Goal: Task Accomplishment & Management: Use online tool/utility

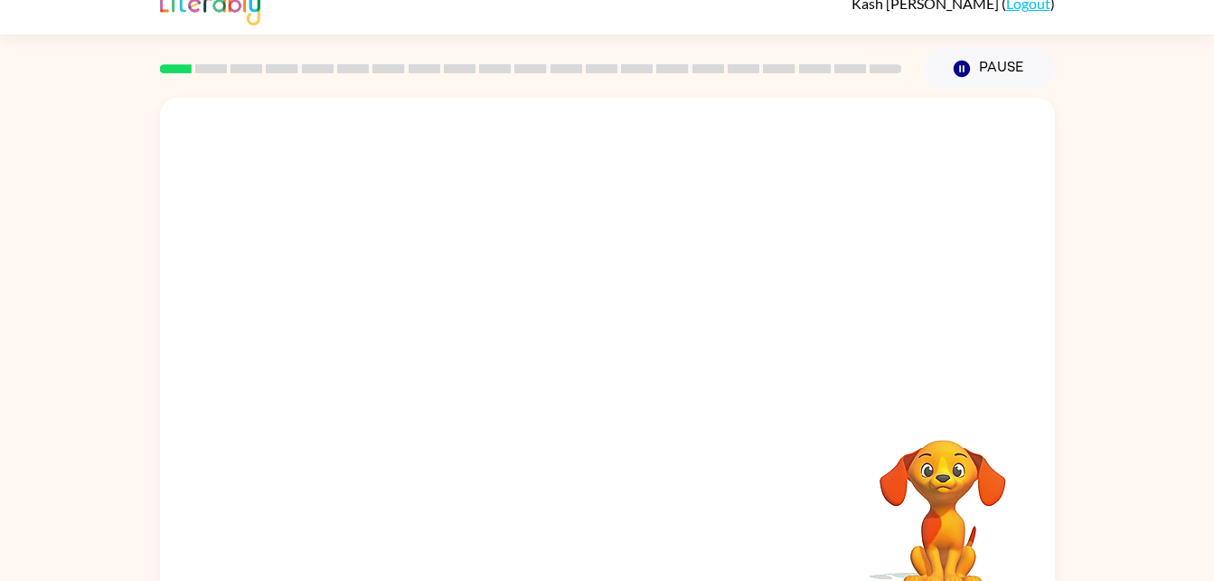
scroll to position [19, 0]
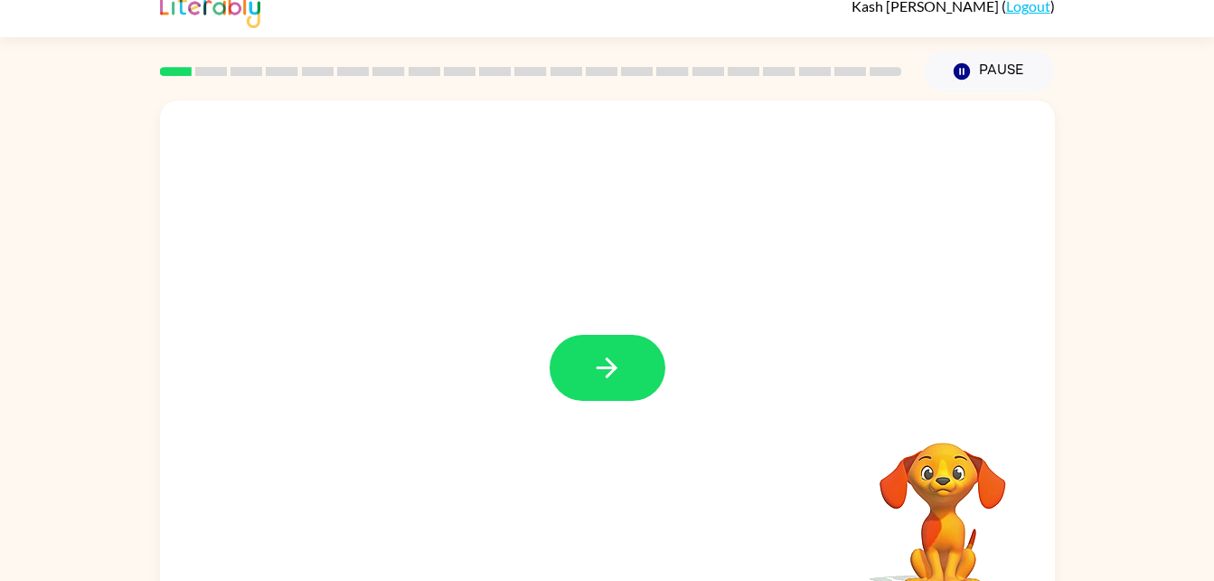
click at [547, 366] on div at bounding box center [607, 358] width 895 height 516
click at [616, 364] on icon "button" at bounding box center [607, 368] width 32 height 32
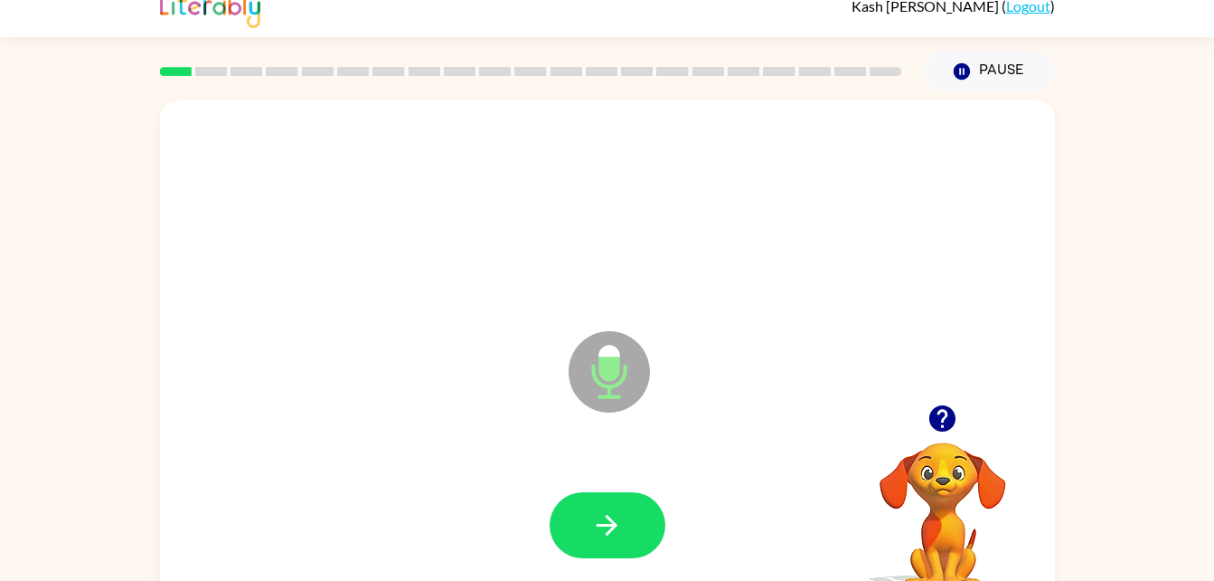
click at [612, 385] on icon "Microphone The Microphone is here when it is your turn to talk" at bounding box center [699, 394] width 271 height 136
click at [619, 534] on icon "button" at bounding box center [607, 525] width 32 height 32
click at [618, 342] on icon at bounding box center [609, 371] width 81 height 81
click at [580, 579] on div at bounding box center [607, 525] width 859 height 148
click at [584, 522] on button "button" at bounding box center [608, 525] width 116 height 66
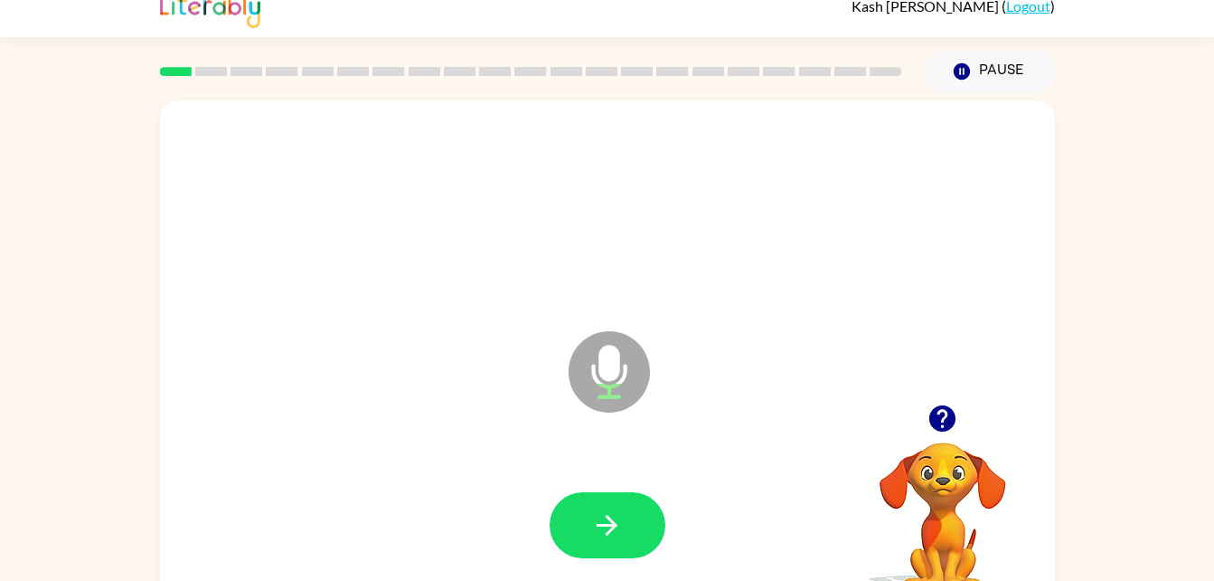
click at [616, 364] on icon "Microphone The Microphone is here when it is your turn to talk" at bounding box center [699, 394] width 271 height 136
click at [618, 519] on icon "button" at bounding box center [607, 525] width 32 height 32
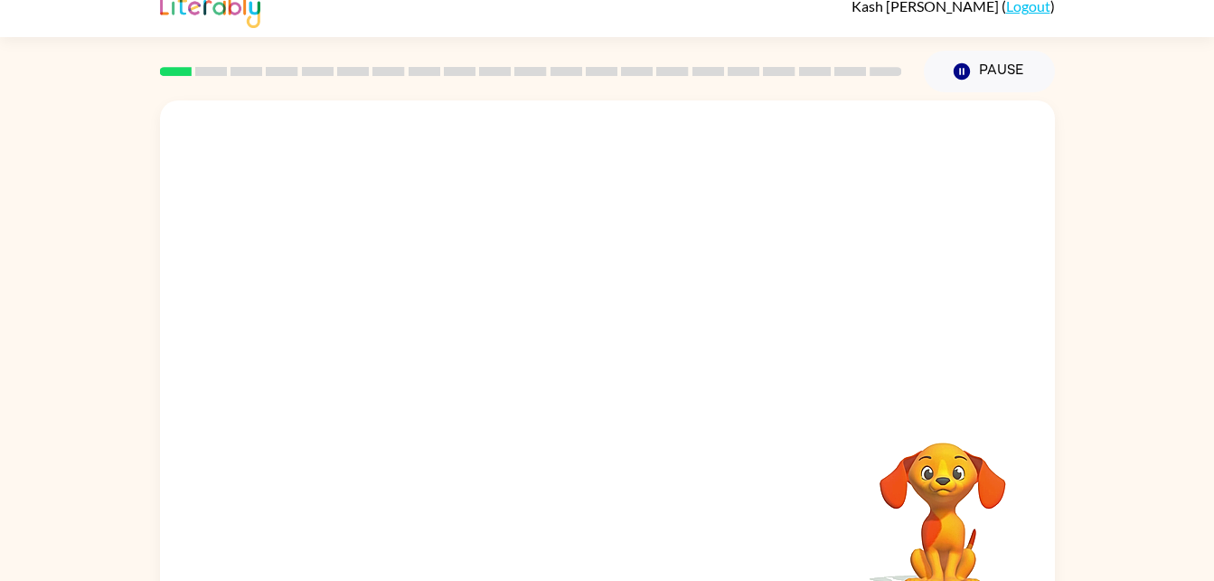
click at [618, 519] on div at bounding box center [607, 525] width 859 height 148
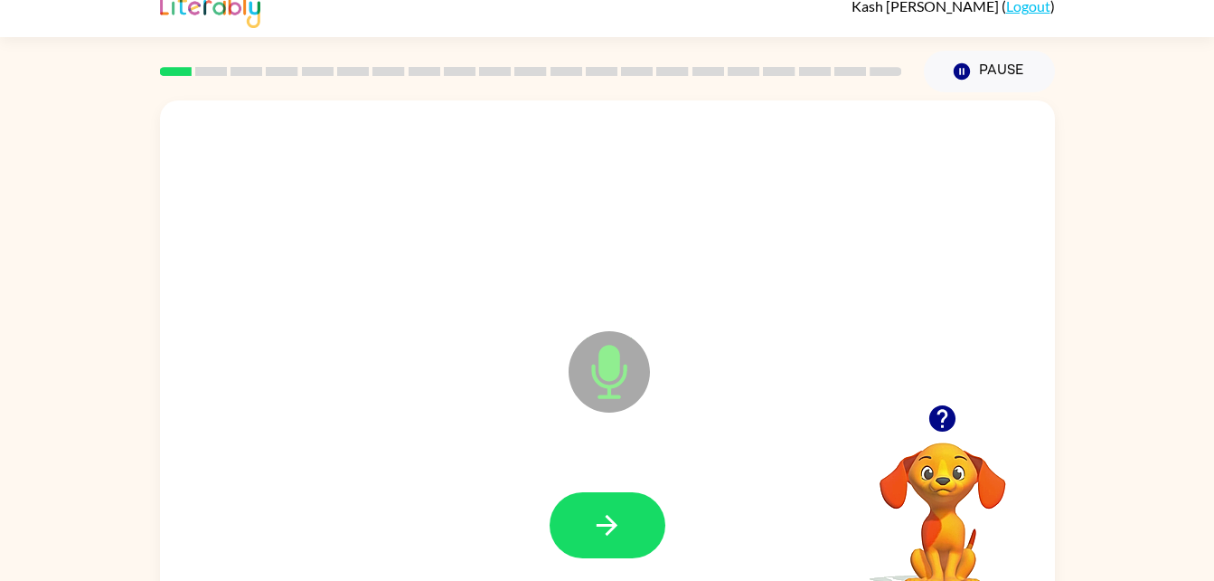
click at [634, 380] on icon at bounding box center [609, 371] width 81 height 81
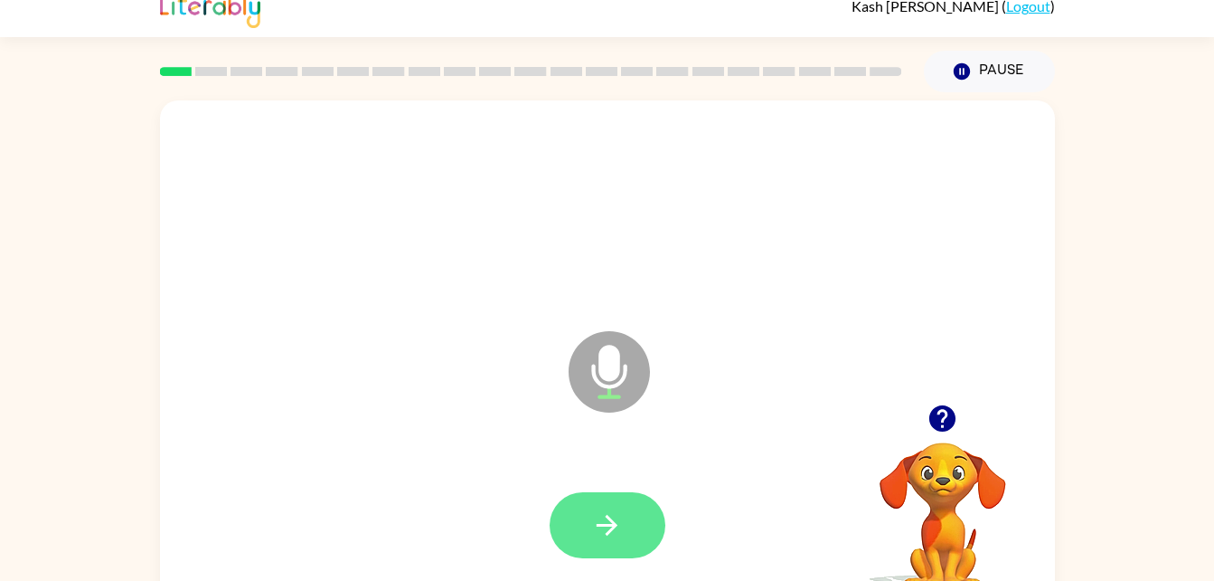
click at [608, 515] on icon "button" at bounding box center [607, 525] width 32 height 32
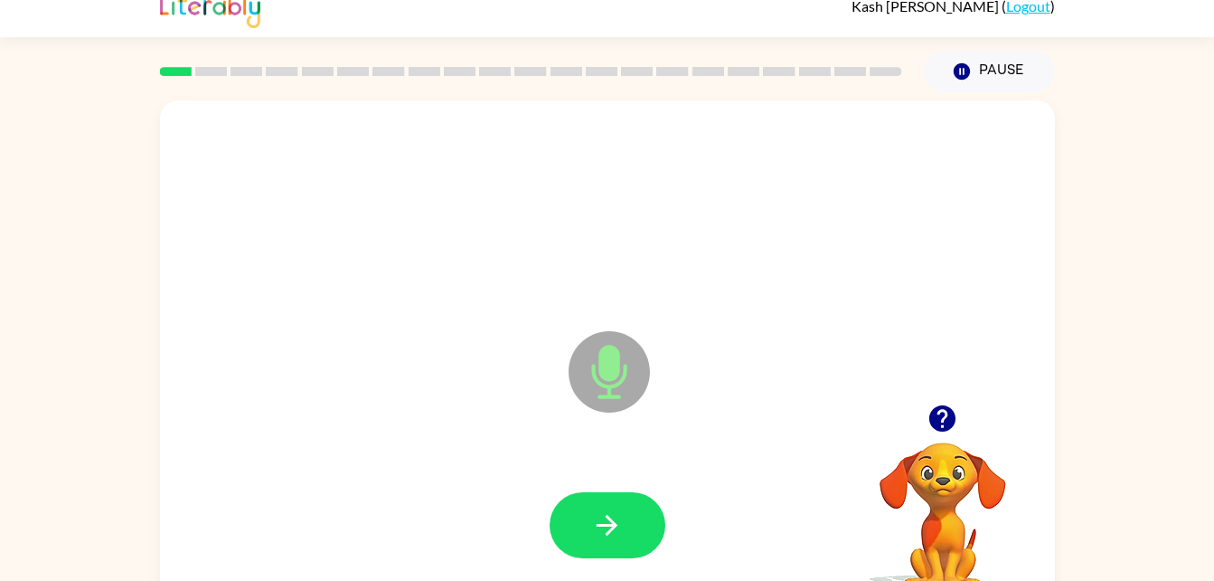
click at [610, 364] on icon "Microphone The Microphone is here when it is your turn to talk" at bounding box center [699, 394] width 271 height 136
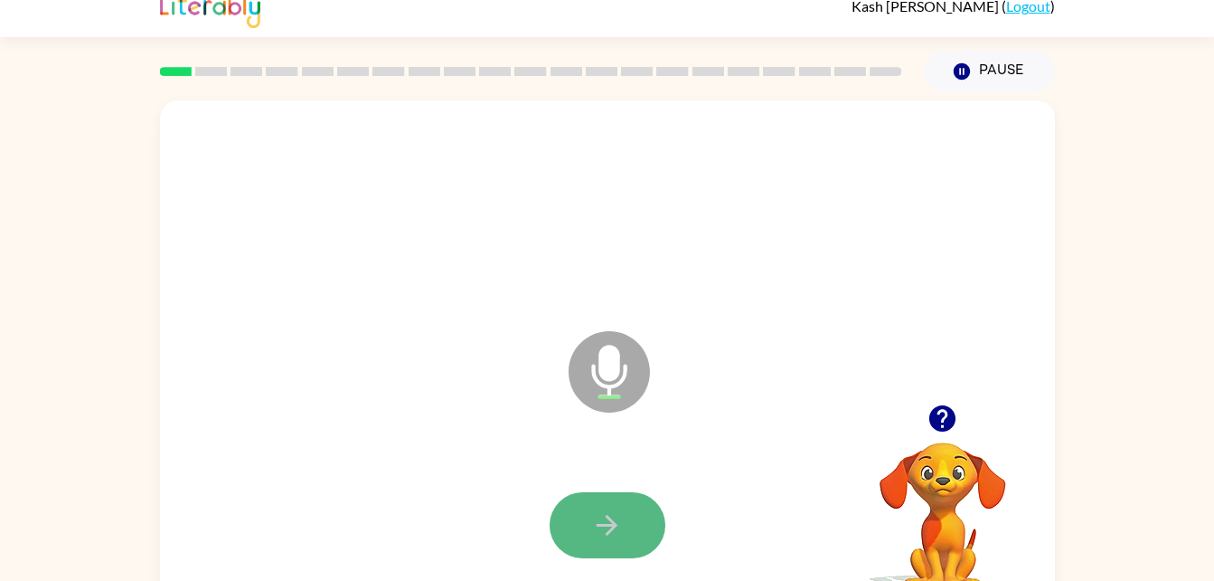
click at [622, 509] on icon "button" at bounding box center [607, 525] width 32 height 32
click at [605, 526] on icon "button" at bounding box center [607, 525] width 32 height 32
click at [620, 364] on icon at bounding box center [609, 371] width 81 height 81
click at [605, 505] on button "button" at bounding box center [608, 525] width 116 height 66
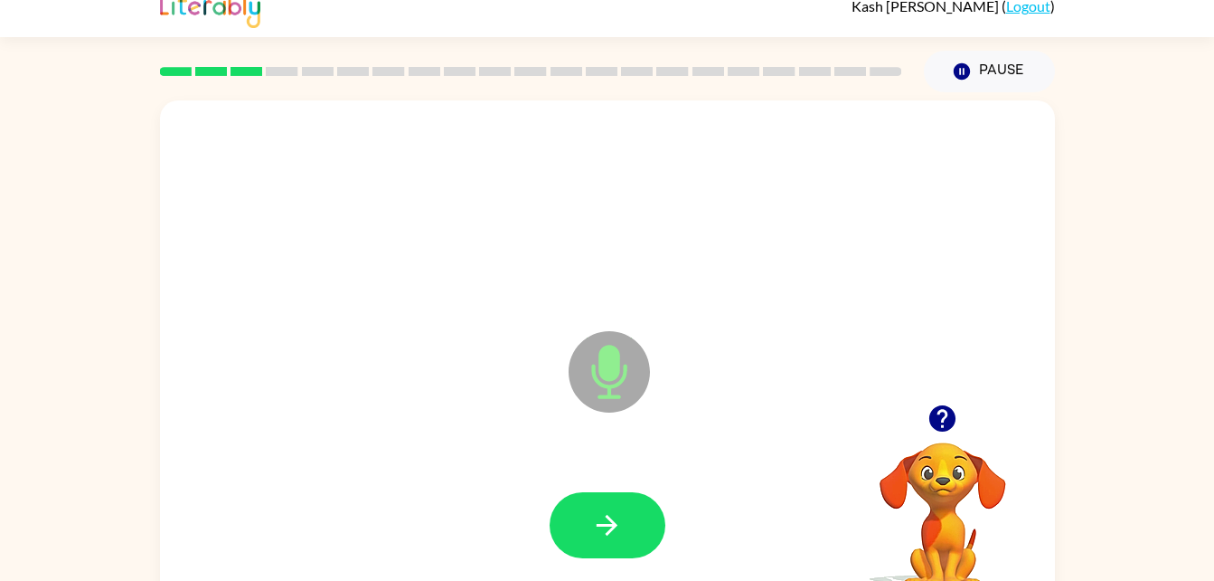
click at [614, 364] on icon "Microphone The Microphone is here when it is your turn to talk" at bounding box center [699, 394] width 271 height 136
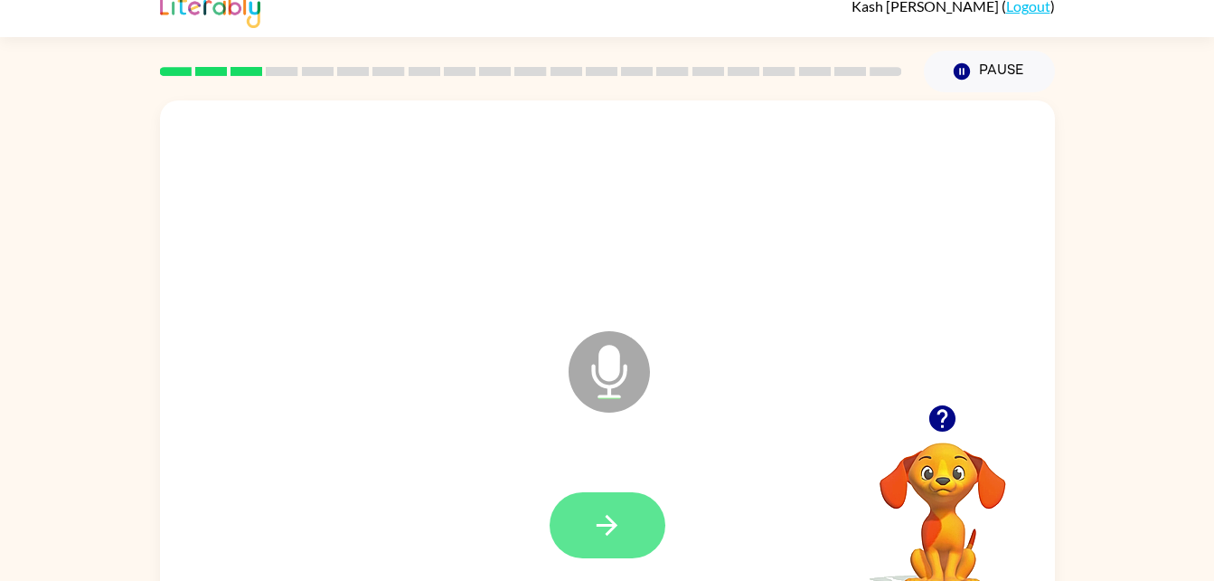
click at [607, 538] on icon "button" at bounding box center [607, 525] width 32 height 32
click at [605, 378] on icon "Microphone The Microphone is here when it is your turn to talk" at bounding box center [699, 394] width 271 height 136
click at [611, 530] on icon "button" at bounding box center [607, 525] width 21 height 21
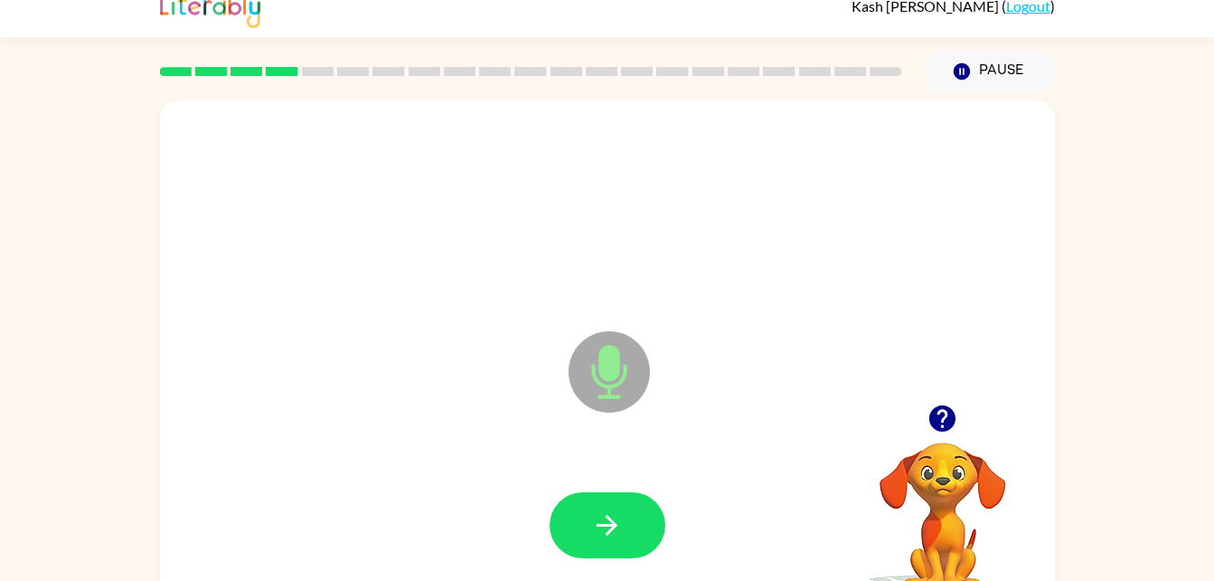
click at [595, 381] on icon "Microphone The Microphone is here when it is your turn to talk" at bounding box center [699, 394] width 271 height 136
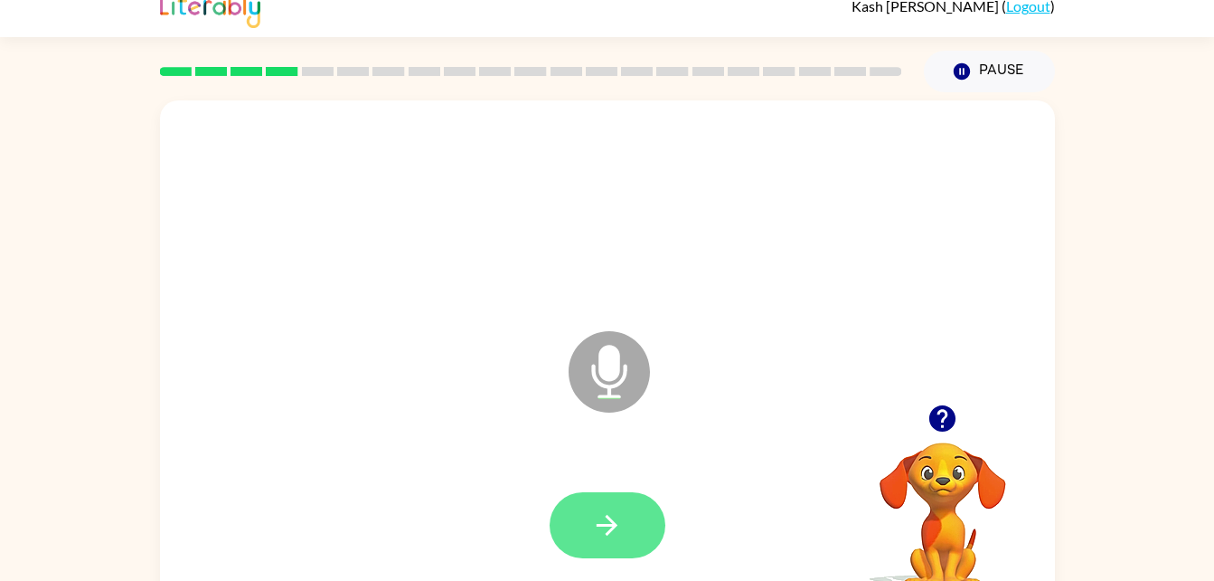
click at [621, 533] on icon "button" at bounding box center [607, 525] width 32 height 32
click at [616, 382] on icon at bounding box center [609, 371] width 81 height 81
click at [617, 506] on button "button" at bounding box center [608, 525] width 116 height 66
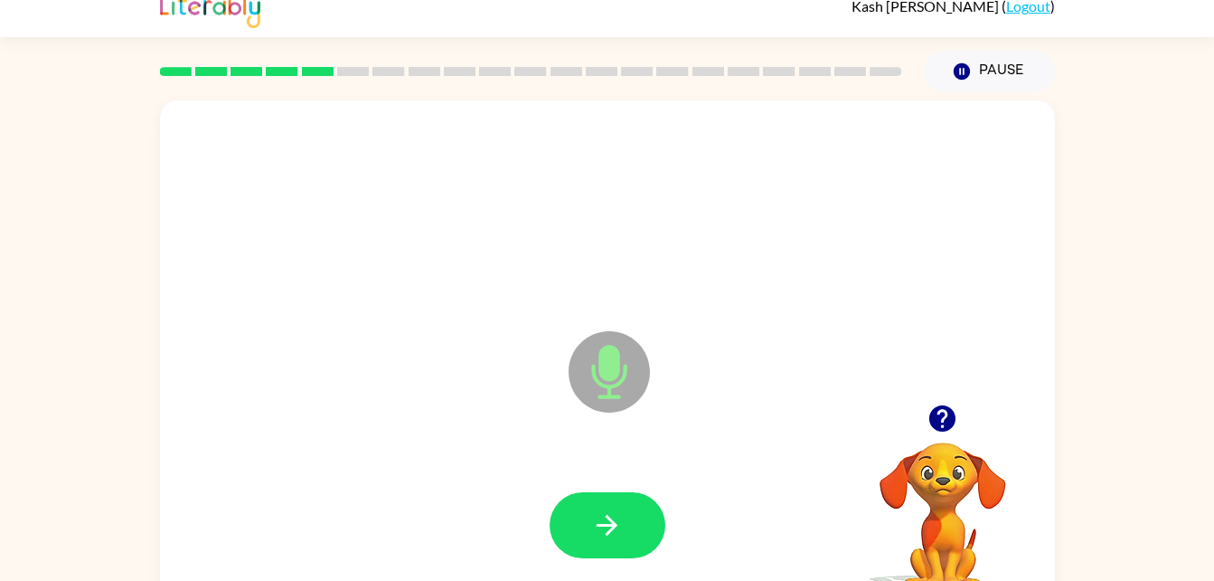
click at [631, 355] on icon at bounding box center [609, 371] width 81 height 81
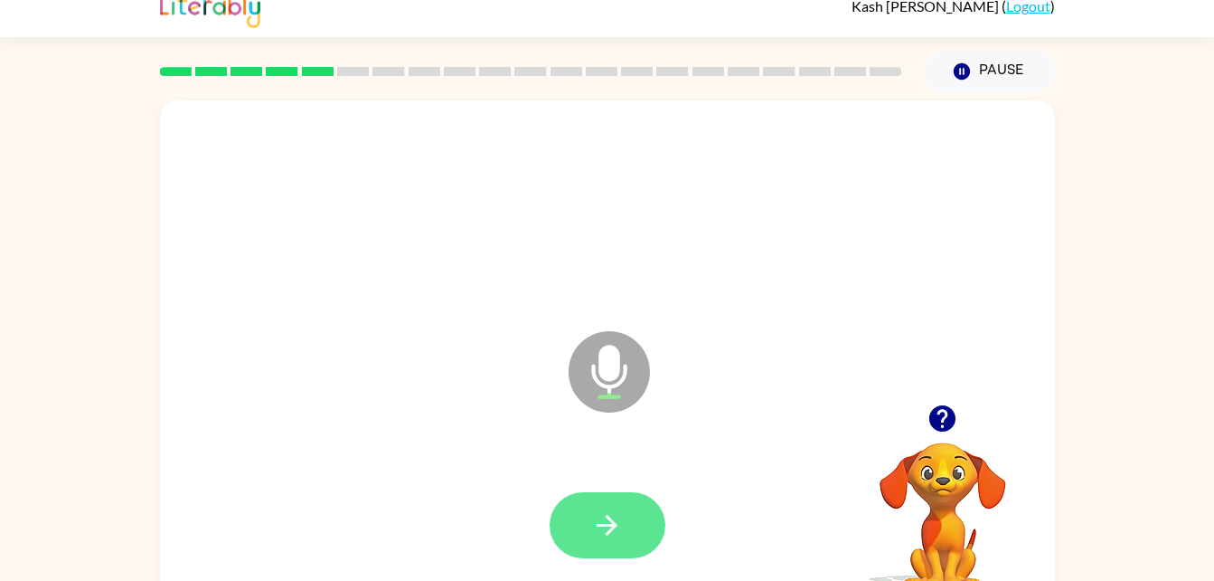
click at [620, 538] on icon "button" at bounding box center [607, 525] width 32 height 32
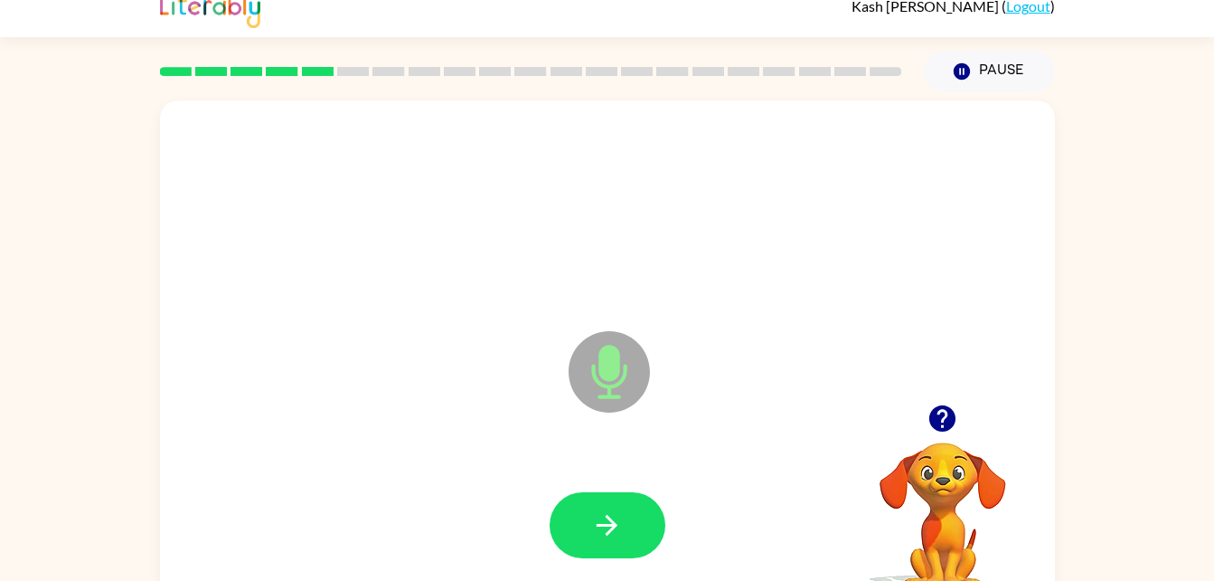
click at [607, 379] on icon "Microphone The Microphone is here when it is your turn to talk" at bounding box center [699, 394] width 271 height 136
click at [625, 515] on button "button" at bounding box center [608, 525] width 116 height 66
click at [611, 389] on icon at bounding box center [609, 371] width 81 height 81
click at [623, 515] on button "button" at bounding box center [608, 525] width 116 height 66
click at [603, 398] on icon "Microphone The Microphone is here when it is your turn to talk" at bounding box center [699, 394] width 271 height 136
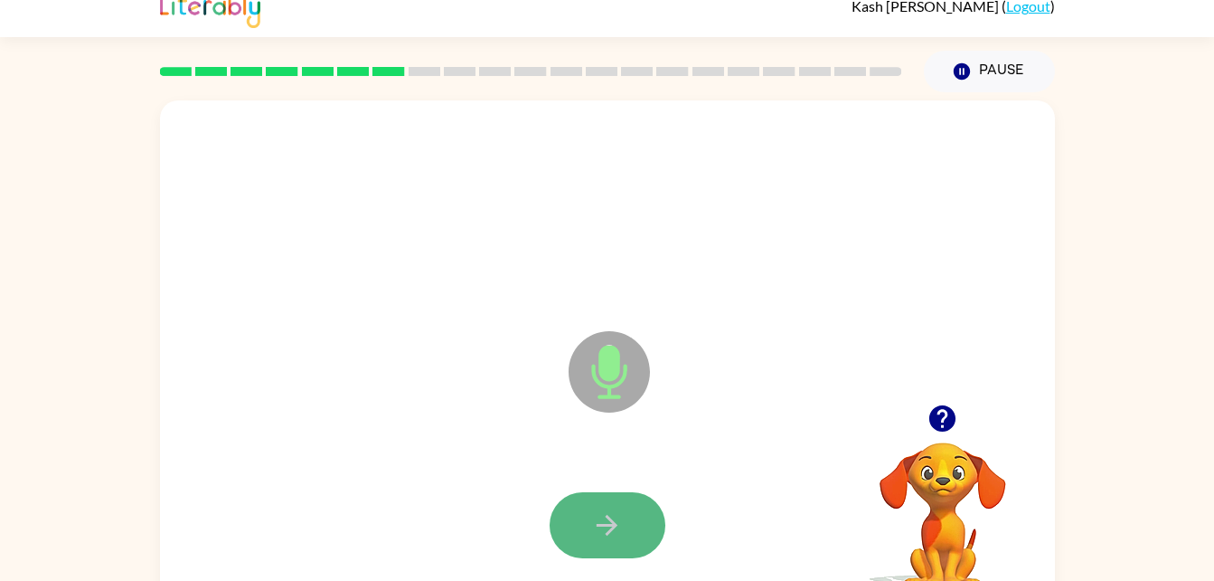
click at [624, 550] on button "button" at bounding box center [608, 525] width 116 height 66
click at [600, 379] on icon at bounding box center [609, 371] width 81 height 81
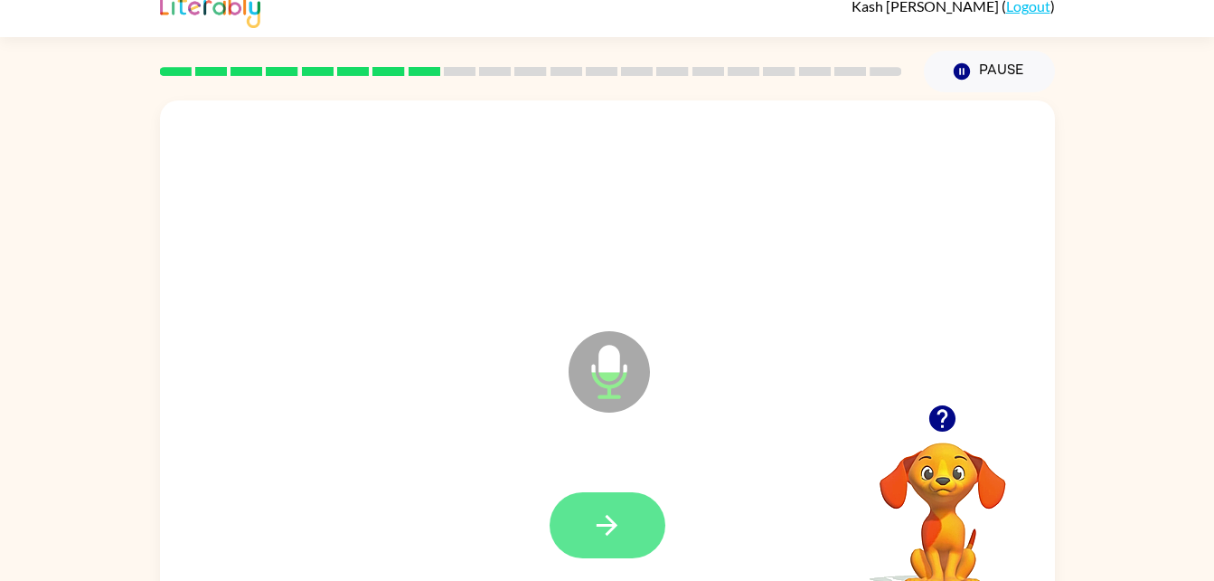
click at [588, 532] on button "button" at bounding box center [608, 525] width 116 height 66
click at [598, 512] on icon "button" at bounding box center [607, 525] width 32 height 32
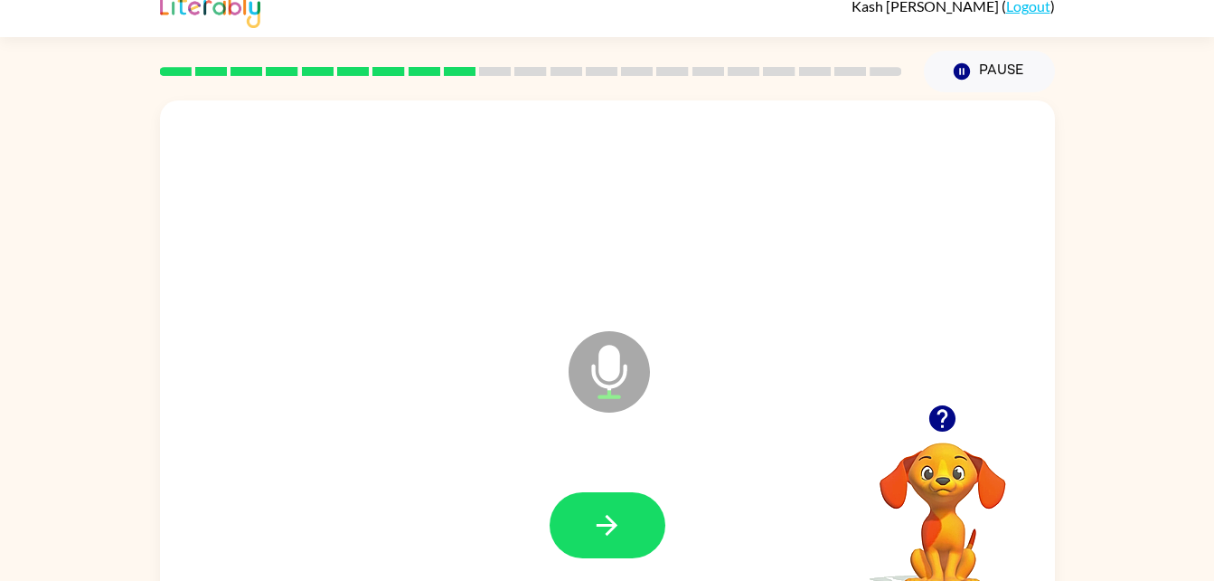
click at [609, 368] on icon "Microphone The Microphone is here when it is your turn to talk" at bounding box center [699, 394] width 271 height 136
drag, startPoint x: 579, startPoint y: 521, endPoint x: 474, endPoint y: 469, distance: 116.9
click at [474, 469] on div at bounding box center [607, 525] width 859 height 148
click at [624, 517] on button "button" at bounding box center [608, 525] width 116 height 66
click at [604, 378] on icon "Microphone The Microphone is here when it is your turn to talk" at bounding box center [699, 394] width 271 height 136
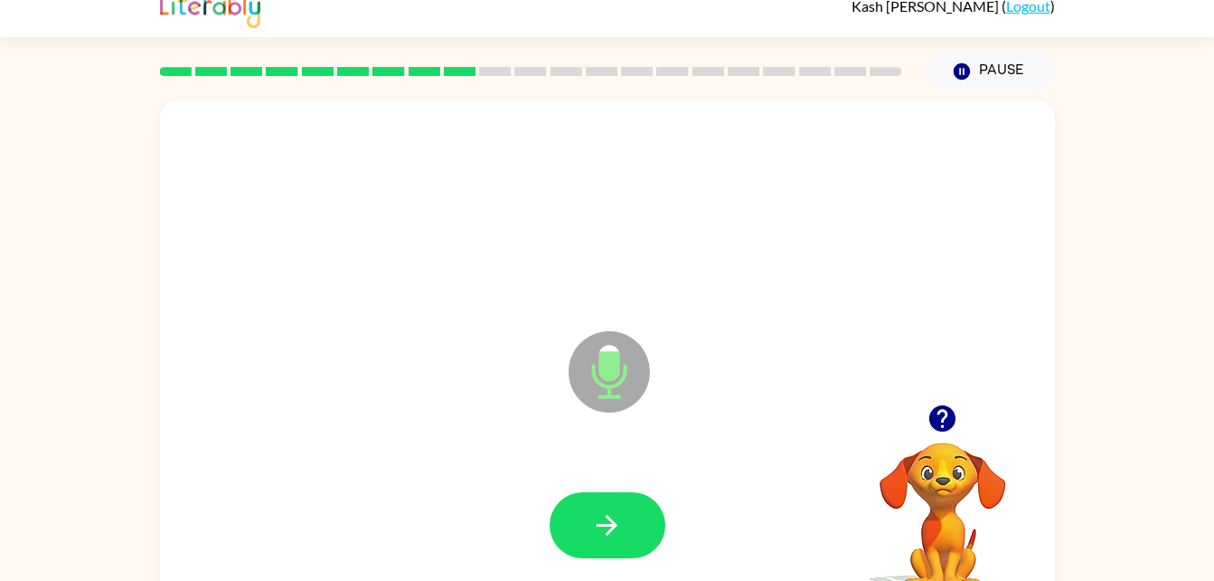
click at [606, 388] on icon "Microphone The Microphone is here when it is your turn to talk" at bounding box center [699, 394] width 271 height 136
click at [608, 380] on icon "Microphone The Microphone is here when it is your turn to talk" at bounding box center [699, 394] width 271 height 136
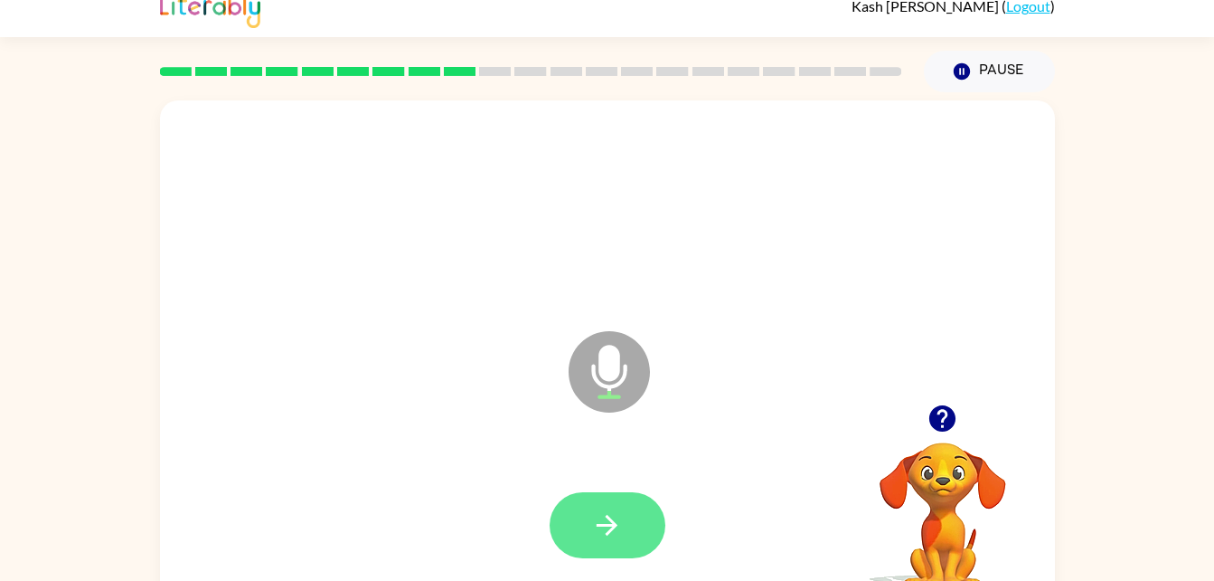
click at [622, 504] on button "button" at bounding box center [608, 525] width 116 height 66
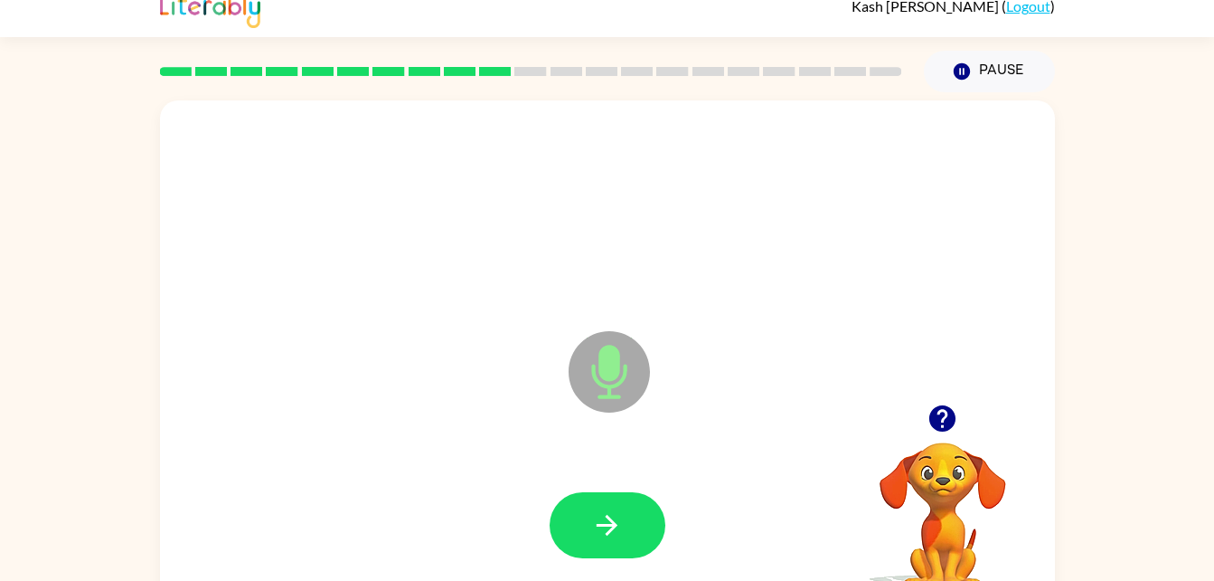
click at [595, 393] on icon at bounding box center [609, 371] width 81 height 81
click at [607, 534] on icon "button" at bounding box center [607, 525] width 21 height 21
click at [611, 391] on icon at bounding box center [609, 371] width 81 height 81
click at [606, 529] on icon "button" at bounding box center [607, 525] width 32 height 32
click at [609, 373] on icon "Microphone The Microphone is here when it is your turn to talk" at bounding box center [699, 394] width 271 height 136
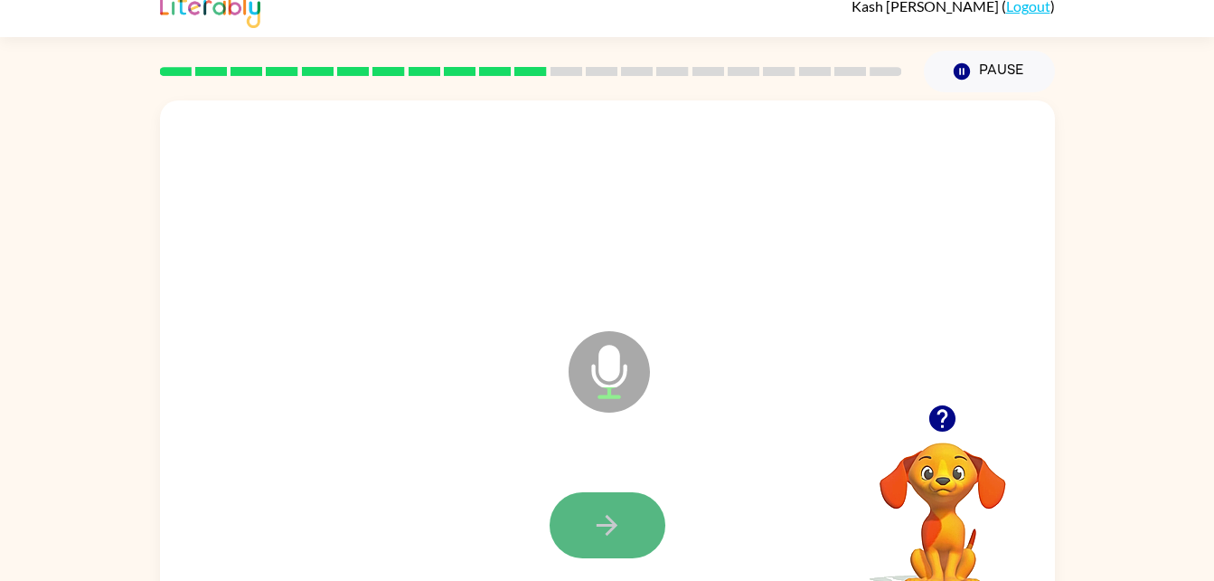
click at [578, 540] on button "button" at bounding box center [608, 525] width 116 height 66
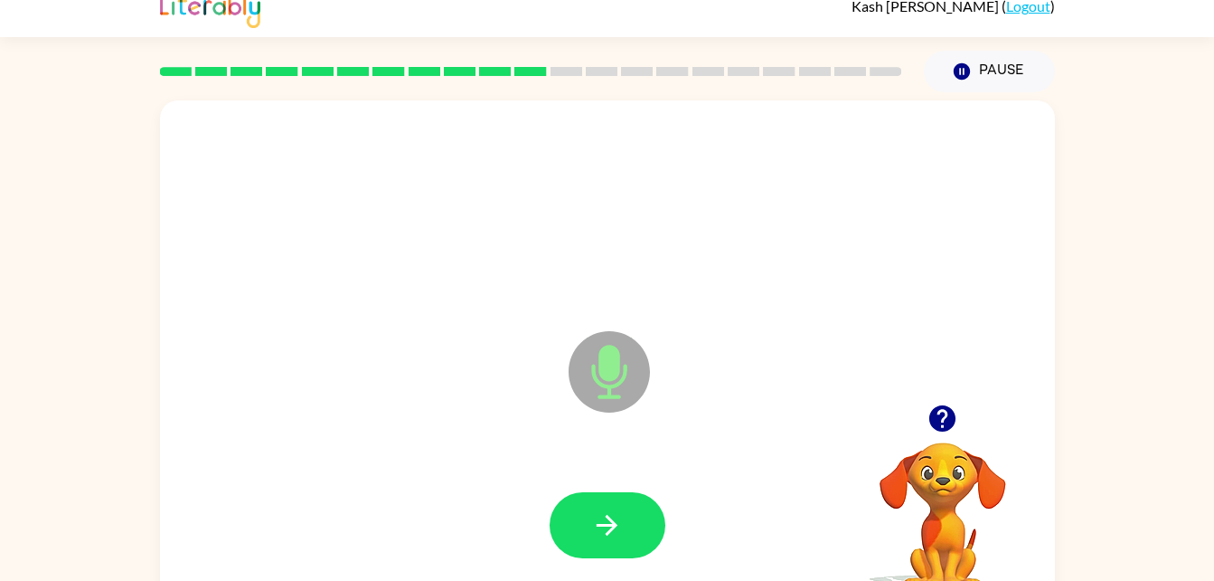
click at [615, 375] on icon "Microphone The Microphone is here when it is your turn to talk" at bounding box center [699, 394] width 271 height 136
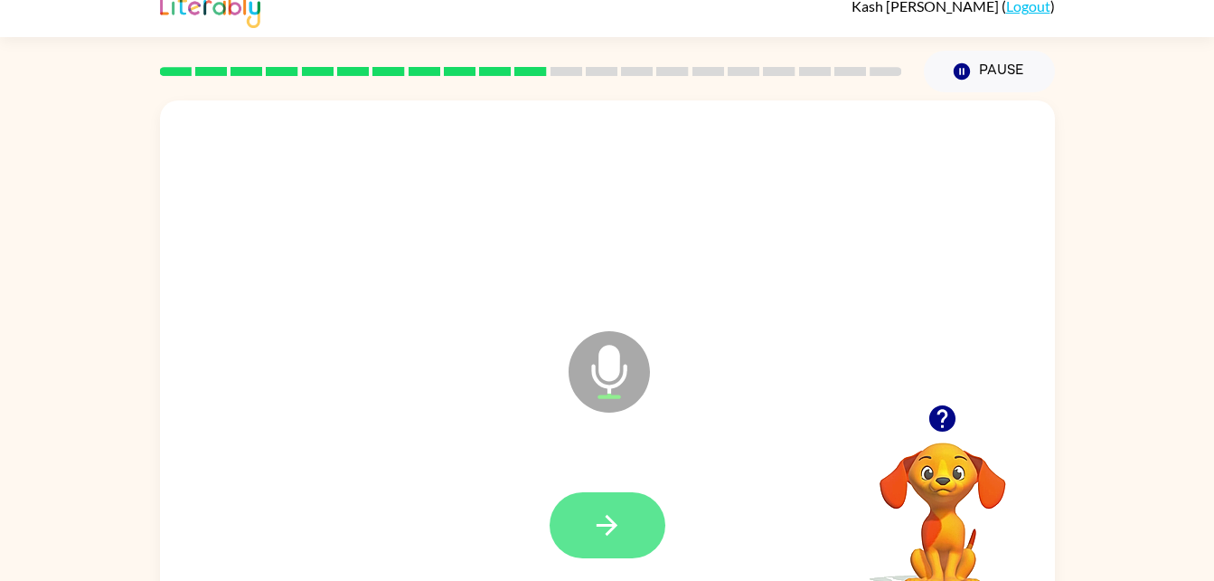
click at [607, 526] on icon "button" at bounding box center [607, 525] width 32 height 32
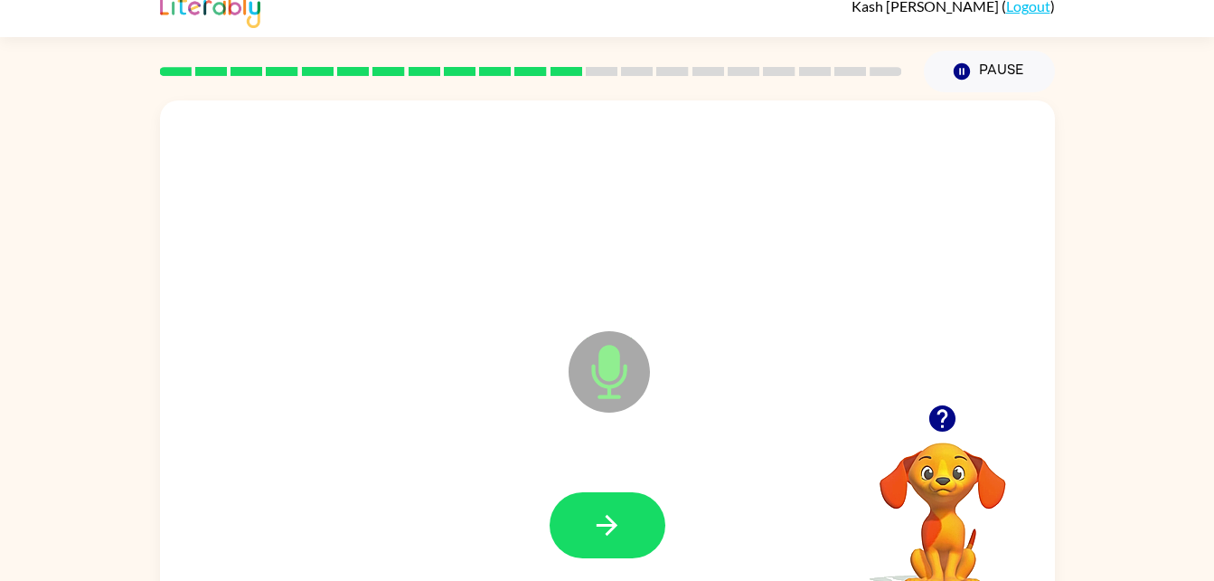
click at [609, 391] on icon "Microphone The Microphone is here when it is your turn to talk" at bounding box center [699, 394] width 271 height 136
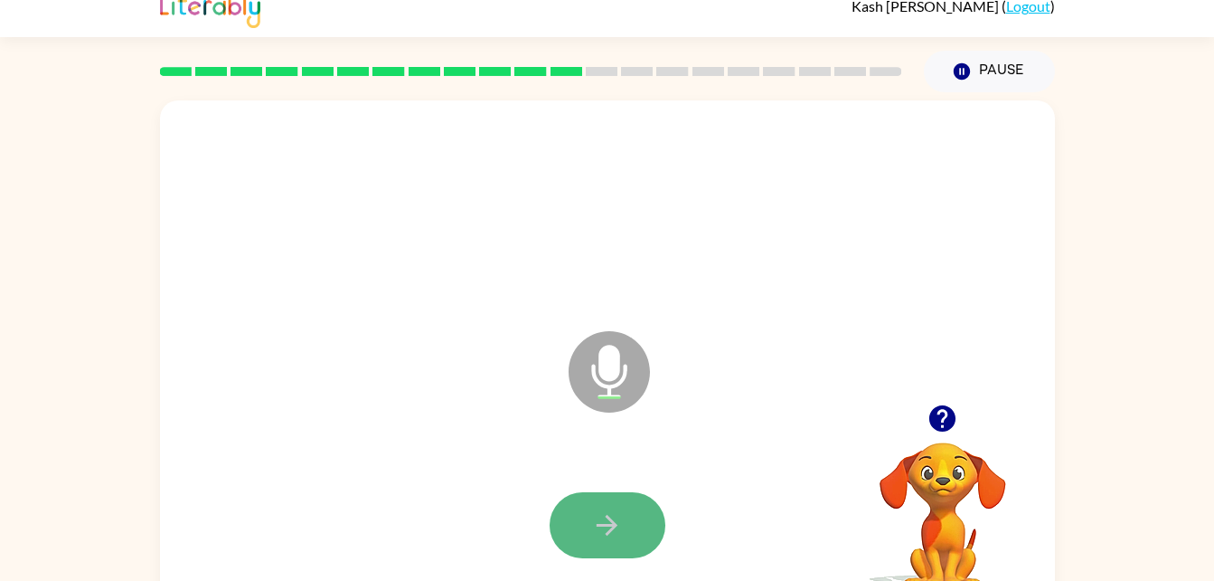
click at [591, 502] on button "button" at bounding box center [608, 525] width 116 height 66
drag, startPoint x: 591, startPoint y: 502, endPoint x: 589, endPoint y: 532, distance: 30.0
click at [589, 532] on button "button" at bounding box center [608, 525] width 116 height 66
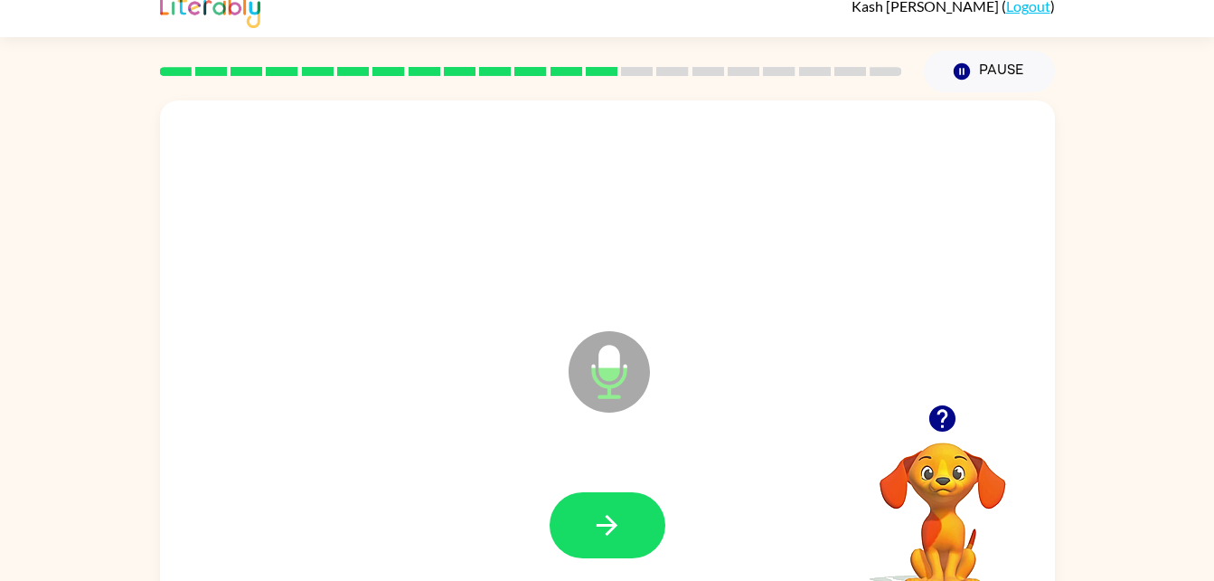
click at [609, 399] on icon at bounding box center [609, 371] width 81 height 81
click at [612, 524] on icon "button" at bounding box center [607, 525] width 21 height 21
click at [606, 481] on div at bounding box center [607, 525] width 859 height 148
click at [607, 525] on icon "button" at bounding box center [607, 525] width 21 height 21
click at [605, 357] on icon "Microphone The Microphone is here when it is your turn to talk" at bounding box center [699, 394] width 271 height 136
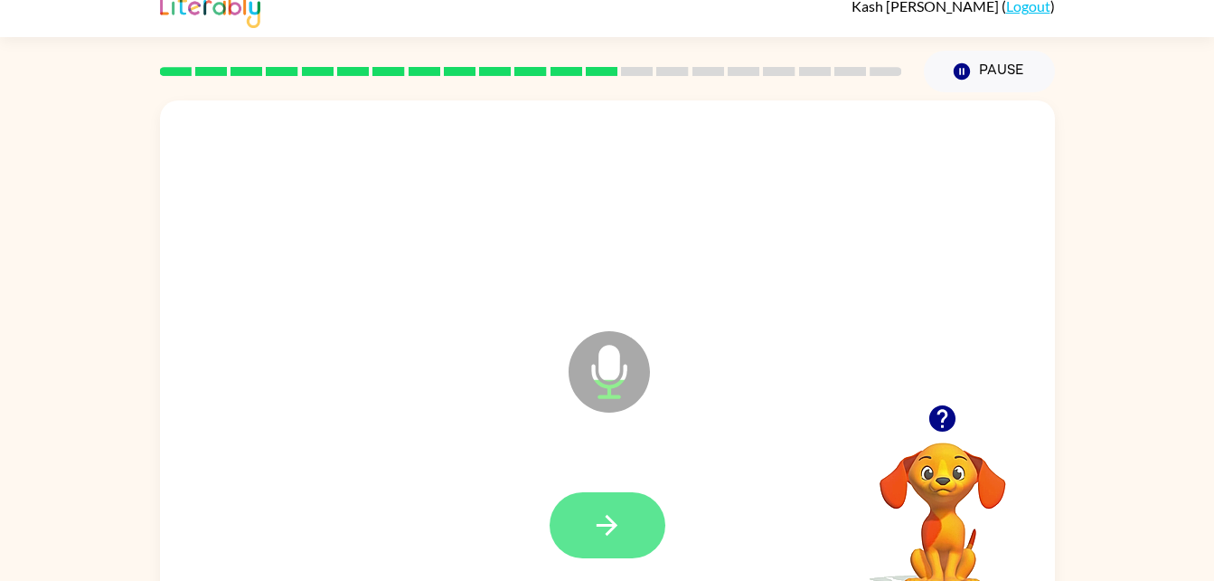
click at [590, 496] on button "button" at bounding box center [608, 525] width 116 height 66
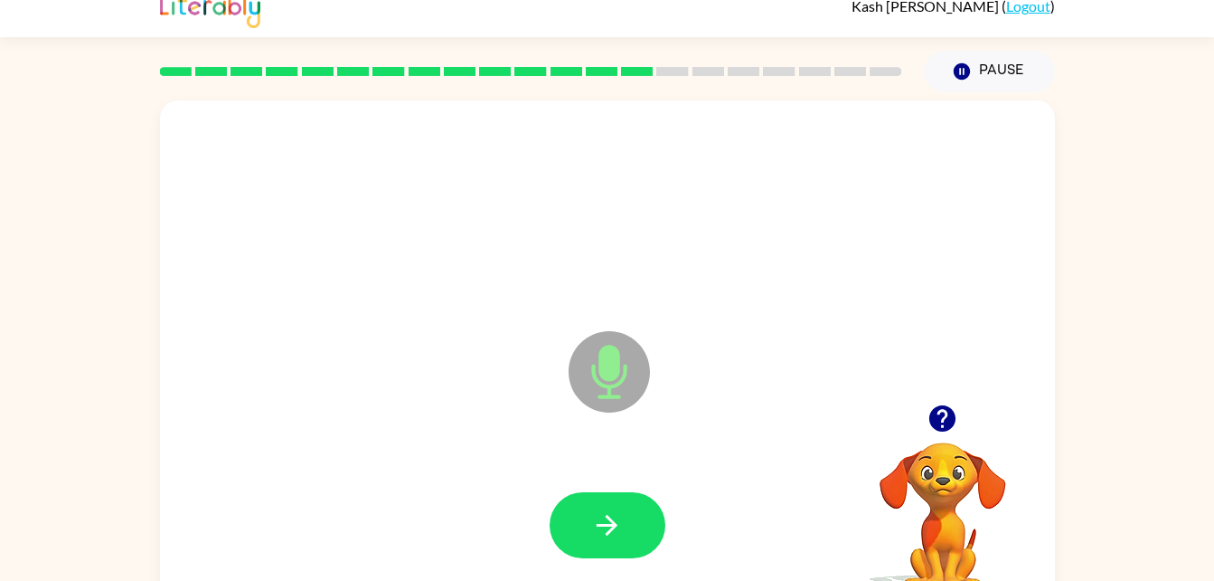
click at [595, 378] on icon "Microphone The Microphone is here when it is your turn to talk" at bounding box center [699, 394] width 271 height 136
click at [613, 507] on button "button" at bounding box center [608, 525] width 116 height 66
click at [600, 387] on icon at bounding box center [609, 371] width 81 height 81
click at [610, 540] on icon "button" at bounding box center [607, 525] width 32 height 32
click at [641, 357] on icon at bounding box center [609, 371] width 81 height 81
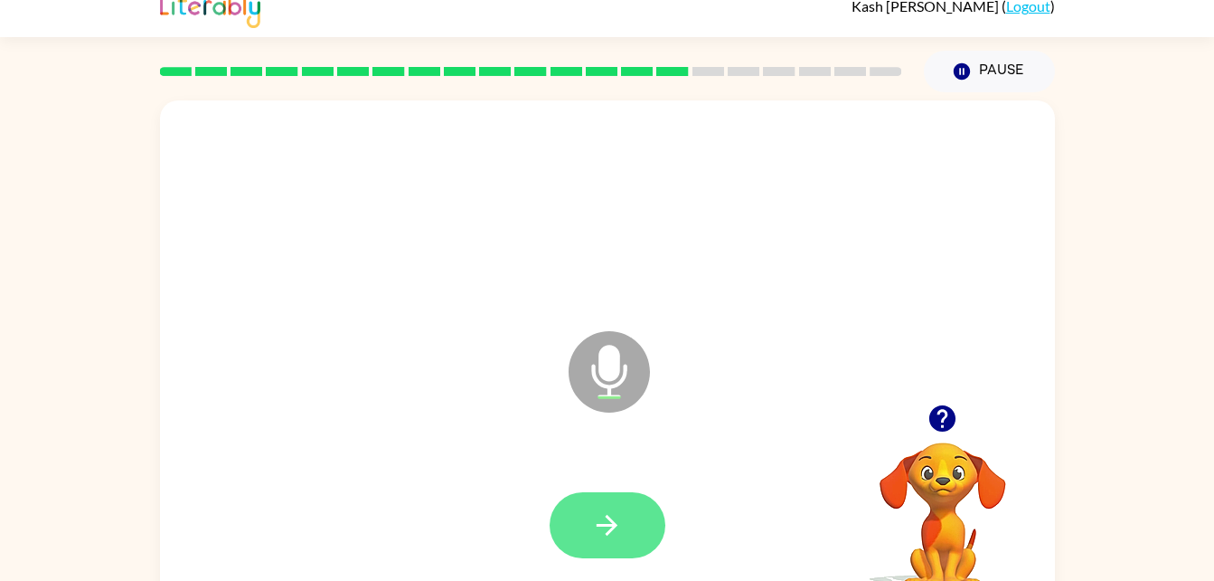
click at [592, 496] on button "button" at bounding box center [608, 525] width 116 height 66
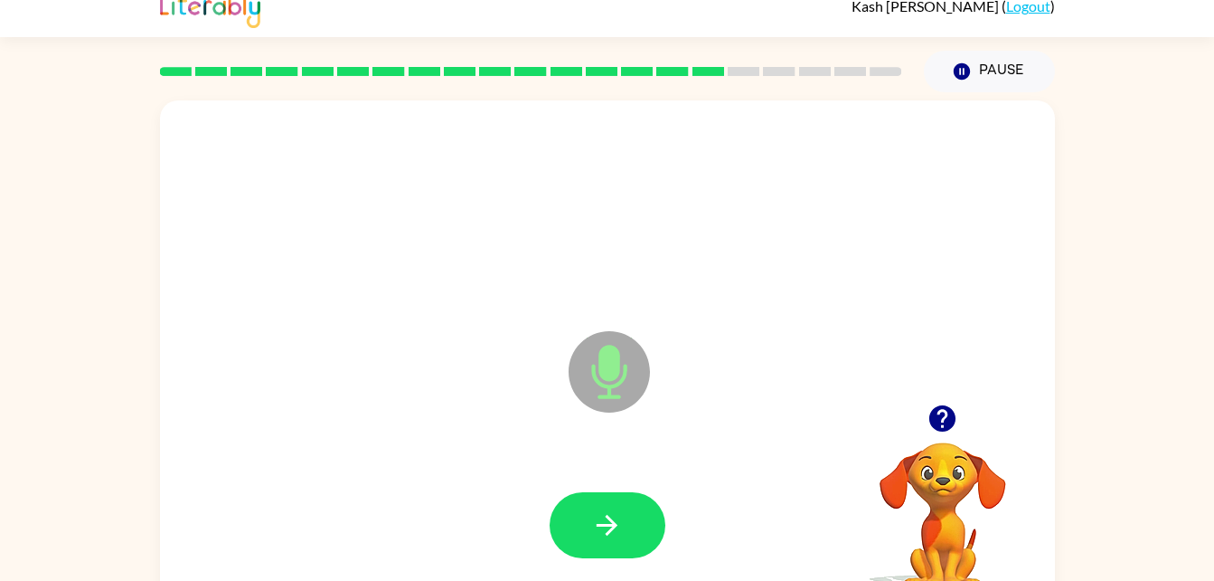
click at [605, 397] on icon "Microphone The Microphone is here when it is your turn to talk" at bounding box center [699, 394] width 271 height 136
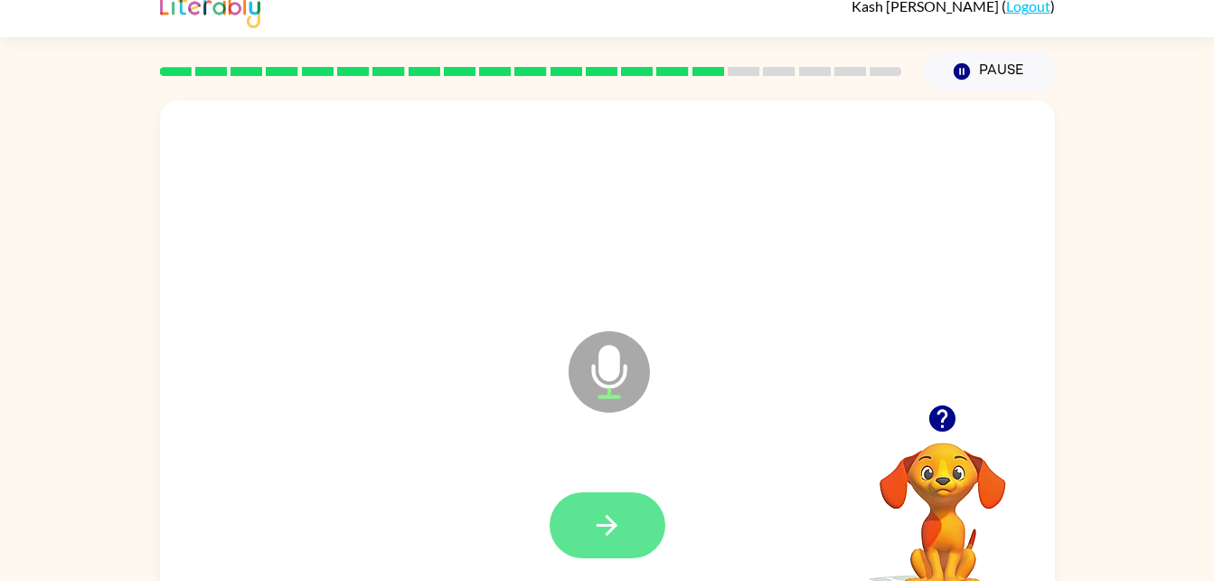
click at [618, 504] on button "button" at bounding box center [608, 525] width 116 height 66
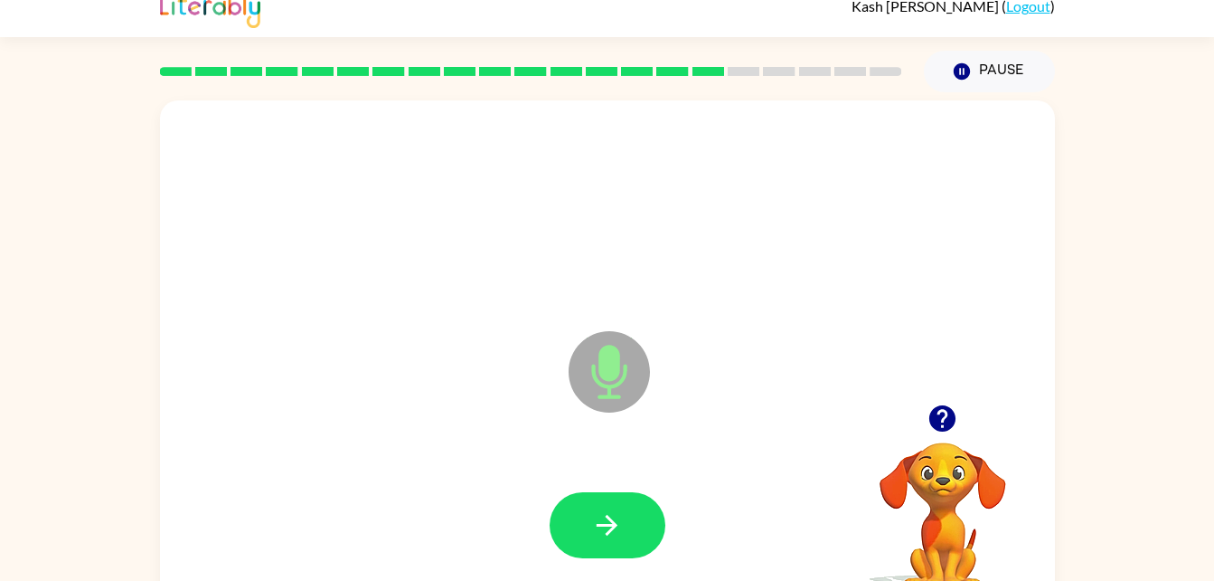
click at [613, 387] on icon "Microphone The Microphone is here when it is your turn to talk" at bounding box center [699, 394] width 271 height 136
click at [606, 515] on icon "button" at bounding box center [607, 525] width 32 height 32
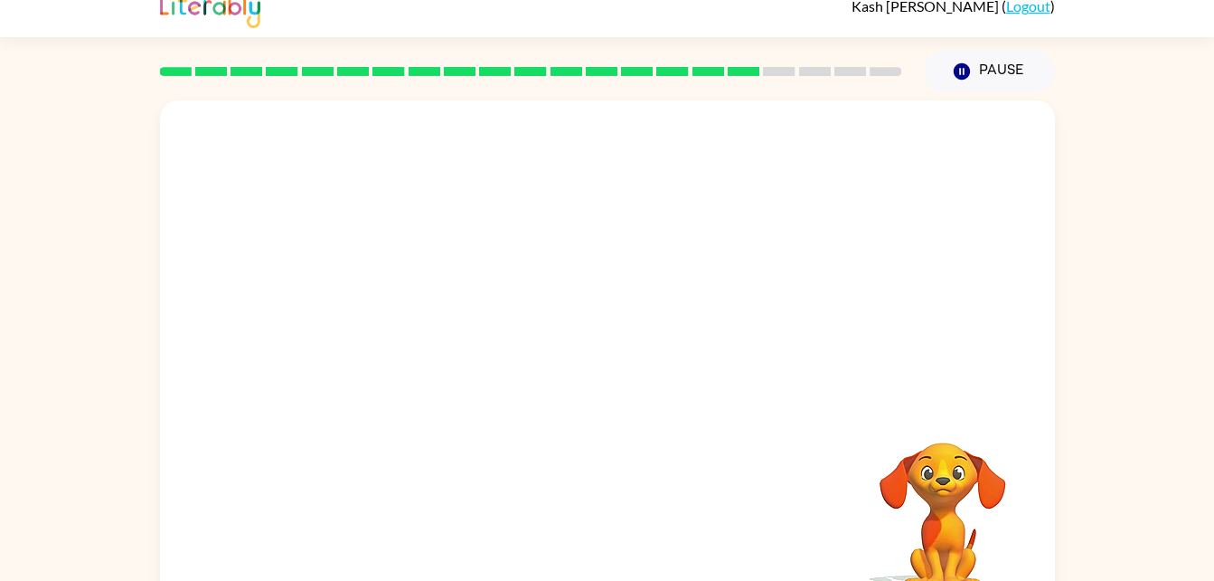
drag, startPoint x: 866, startPoint y: 432, endPoint x: 788, endPoint y: 455, distance: 81.9
click at [788, 455] on div "Your browser must support playing .mp4 files to use Literably. Please try using…" at bounding box center [607, 358] width 895 height 516
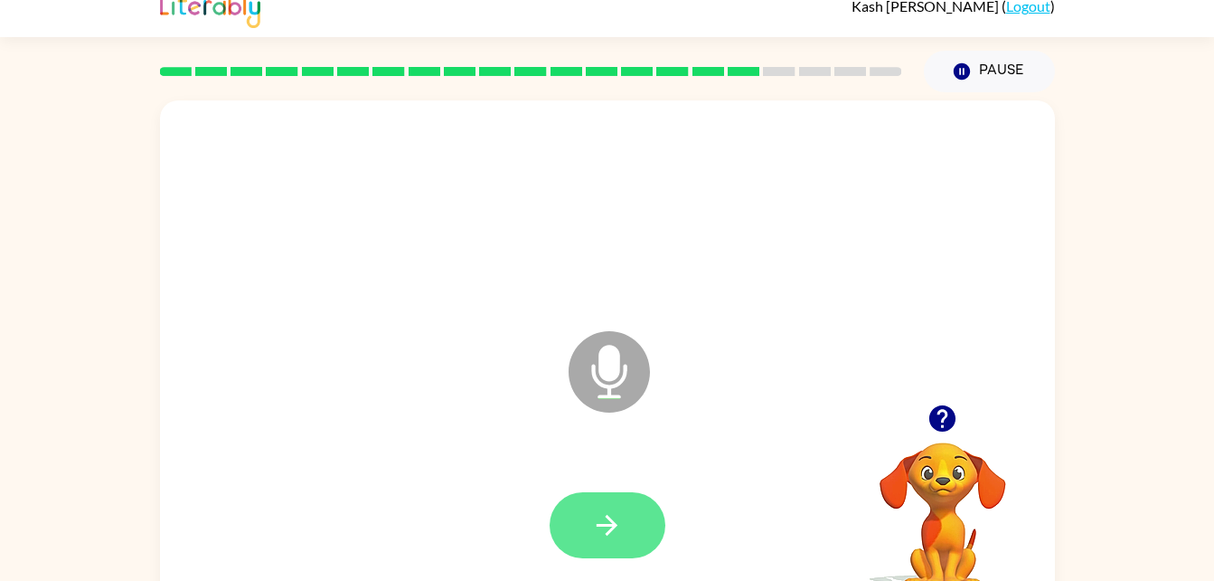
click at [600, 500] on button "button" at bounding box center [608, 525] width 116 height 66
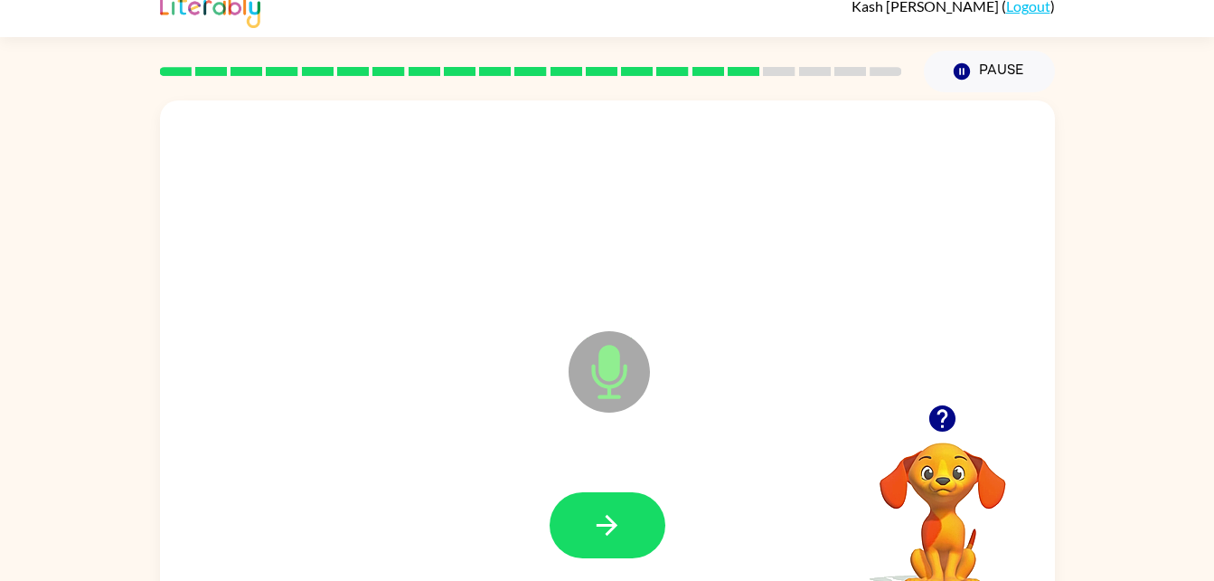
click at [591, 388] on icon at bounding box center [609, 371] width 81 height 81
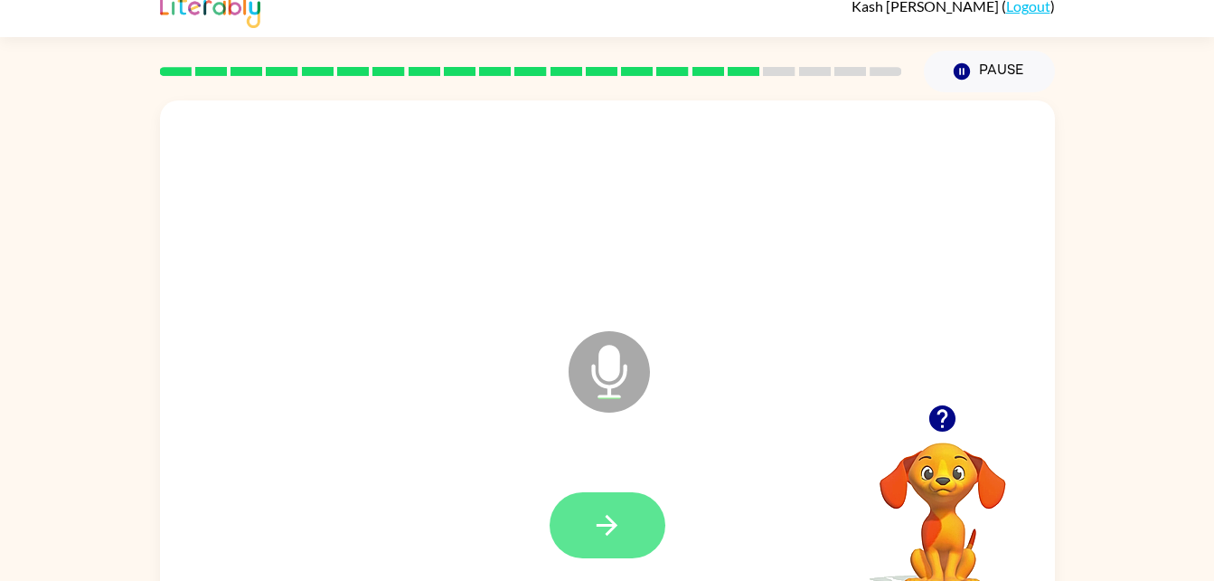
drag, startPoint x: 614, startPoint y: 492, endPoint x: 576, endPoint y: 496, distance: 38.2
click at [576, 496] on button "button" at bounding box center [608, 525] width 116 height 66
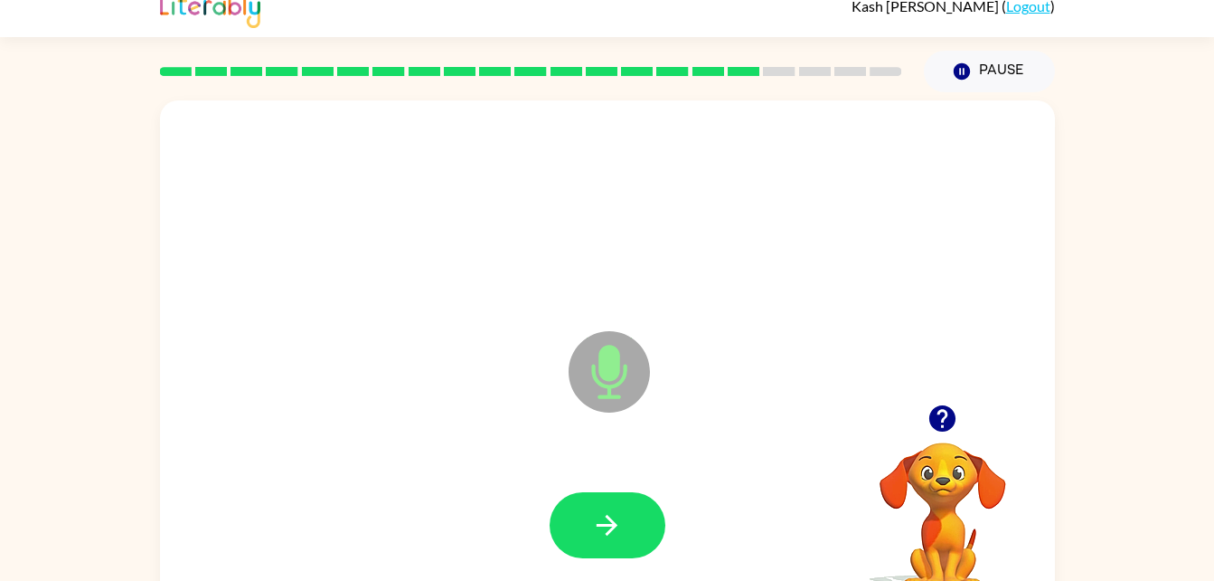
click at [585, 387] on icon at bounding box center [609, 371] width 81 height 81
click at [595, 527] on icon "button" at bounding box center [607, 525] width 32 height 32
click at [613, 365] on icon "Microphone The Microphone is here when it is your turn to talk" at bounding box center [699, 394] width 271 height 136
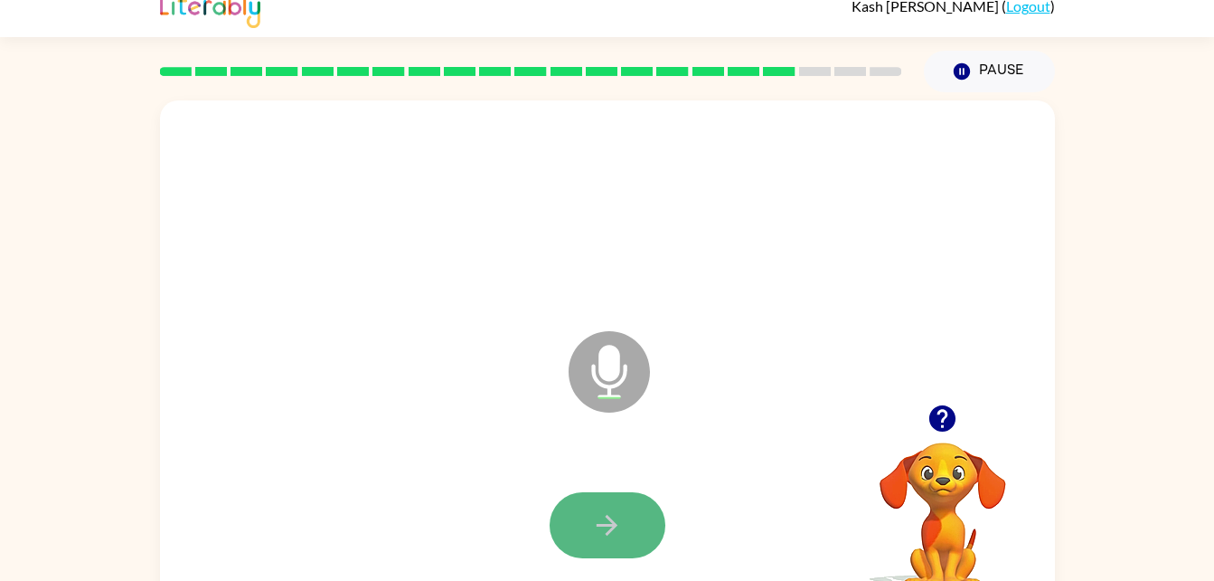
click at [591, 503] on button "button" at bounding box center [608, 525] width 116 height 66
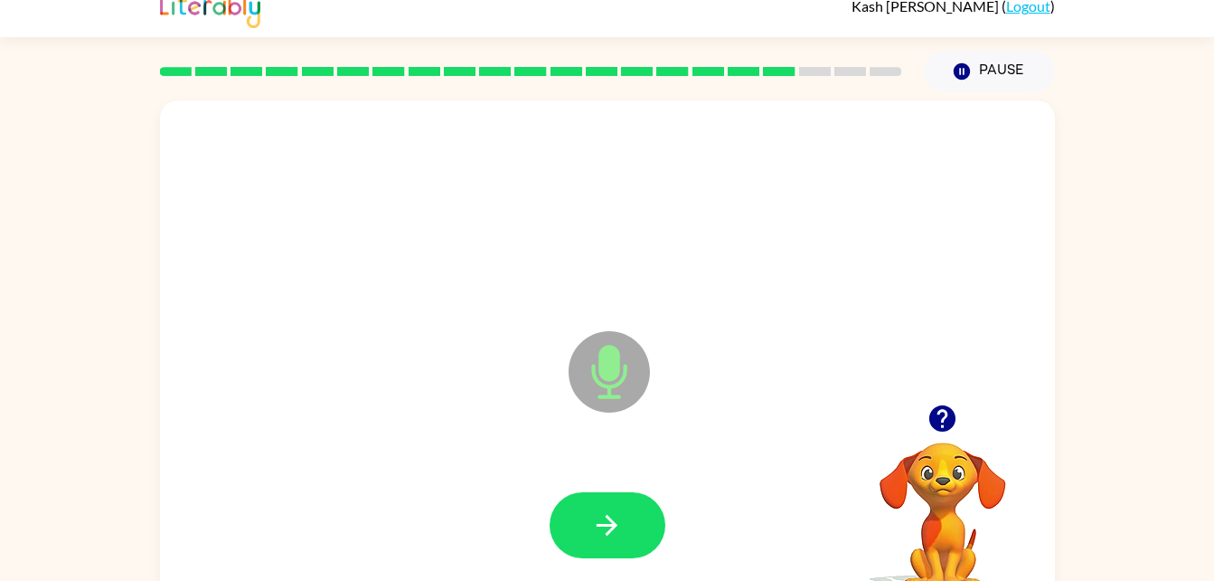
click at [605, 380] on icon "Microphone The Microphone is here when it is your turn to talk" at bounding box center [699, 394] width 271 height 136
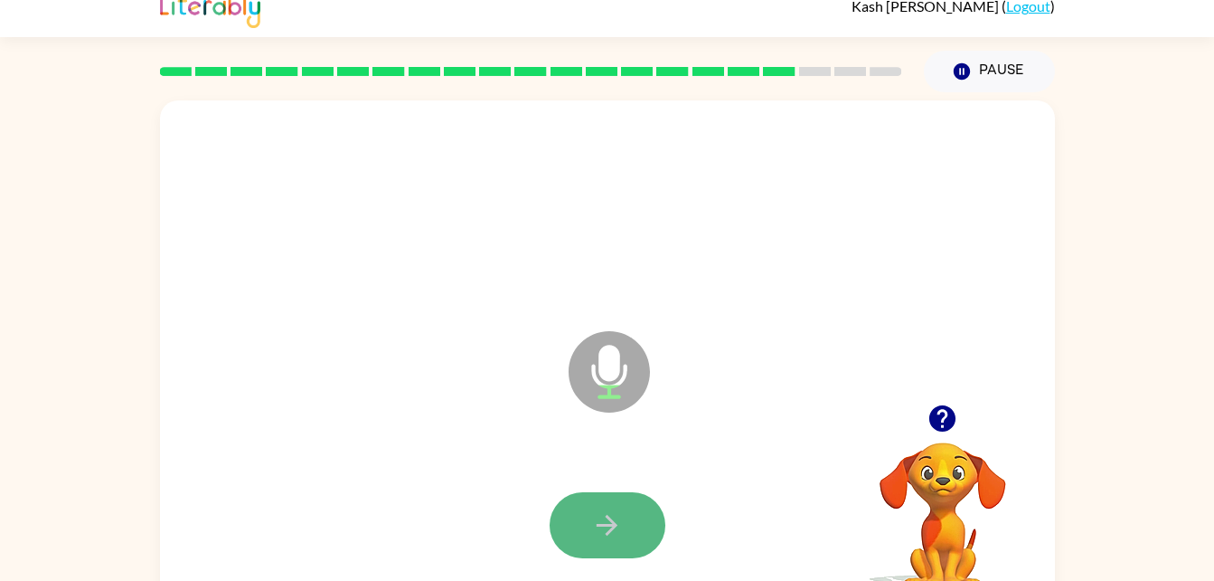
click at [589, 529] on button "button" at bounding box center [608, 525] width 116 height 66
drag, startPoint x: 589, startPoint y: 529, endPoint x: 519, endPoint y: 507, distance: 72.9
click at [519, 507] on div at bounding box center [607, 525] width 859 height 148
click at [620, 543] on button "button" at bounding box center [608, 525] width 116 height 66
click at [619, 492] on button "button" at bounding box center [608, 525] width 116 height 66
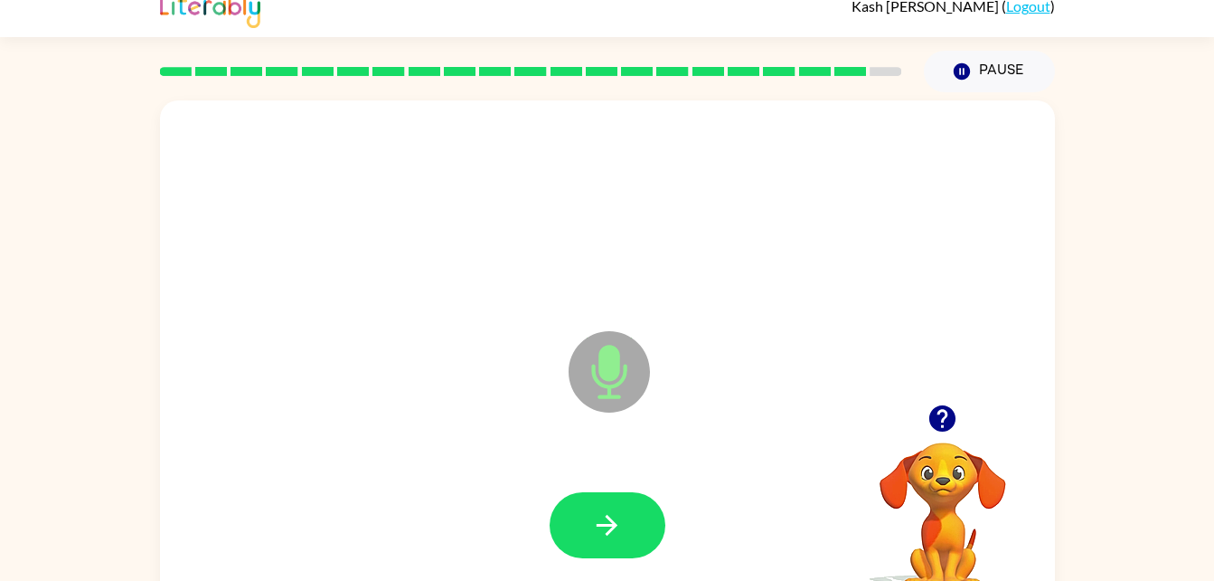
click at [598, 382] on icon "Microphone The Microphone is here when it is your turn to talk" at bounding box center [699, 394] width 271 height 136
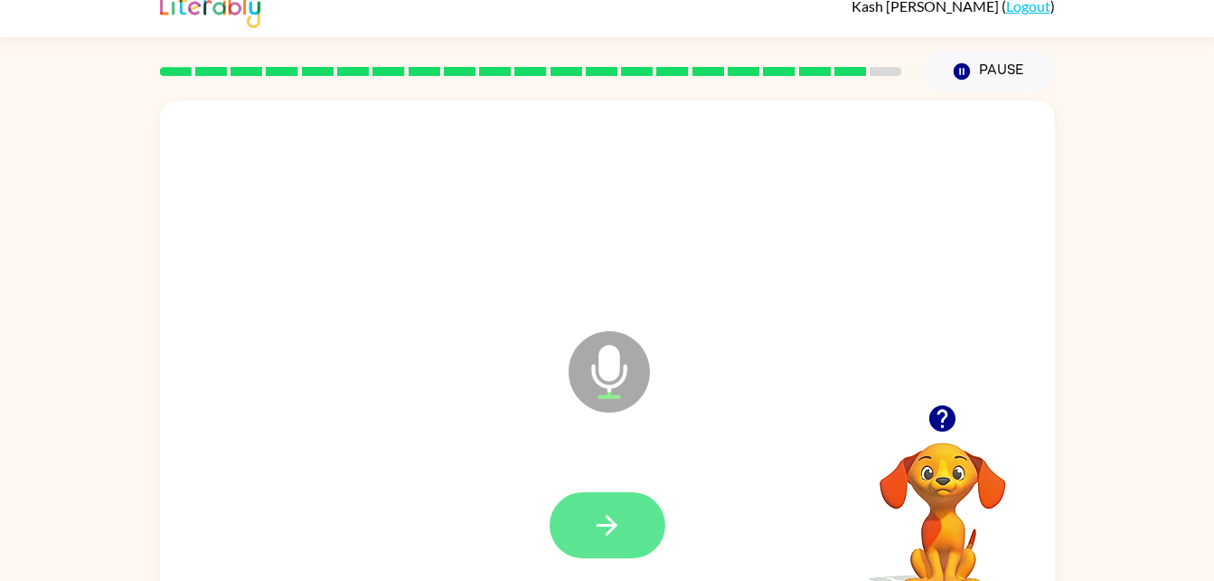
click at [595, 526] on icon "button" at bounding box center [607, 525] width 32 height 32
click at [588, 524] on button "button" at bounding box center [608, 525] width 116 height 66
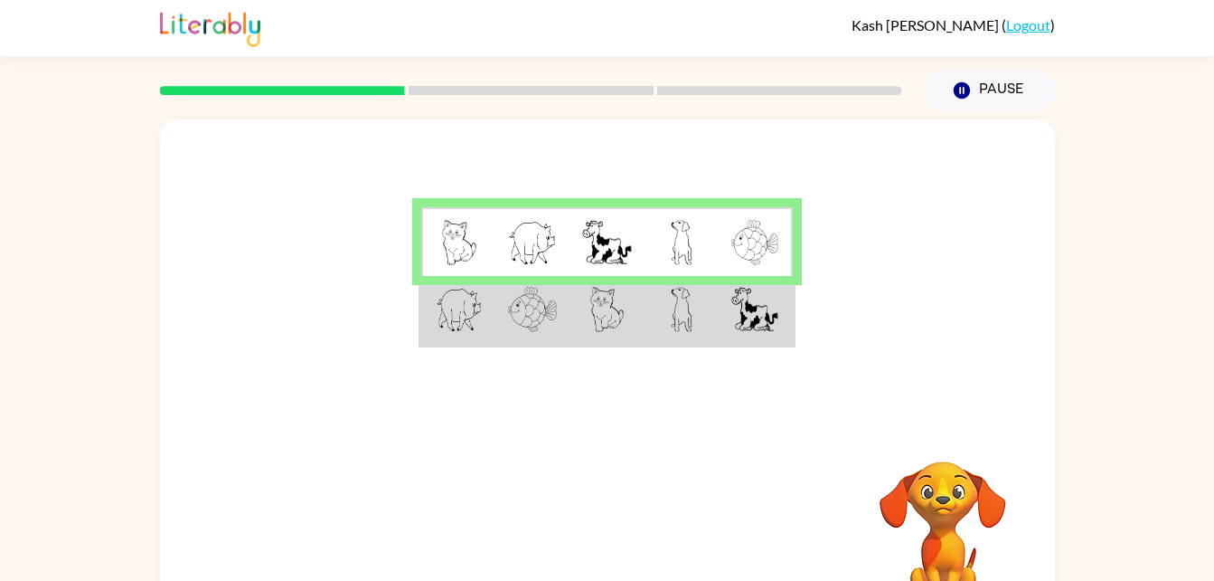
click at [513, 331] on img at bounding box center [532, 309] width 49 height 45
click at [524, 308] on img at bounding box center [532, 309] width 49 height 45
click at [495, 328] on td at bounding box center [458, 311] width 74 height 70
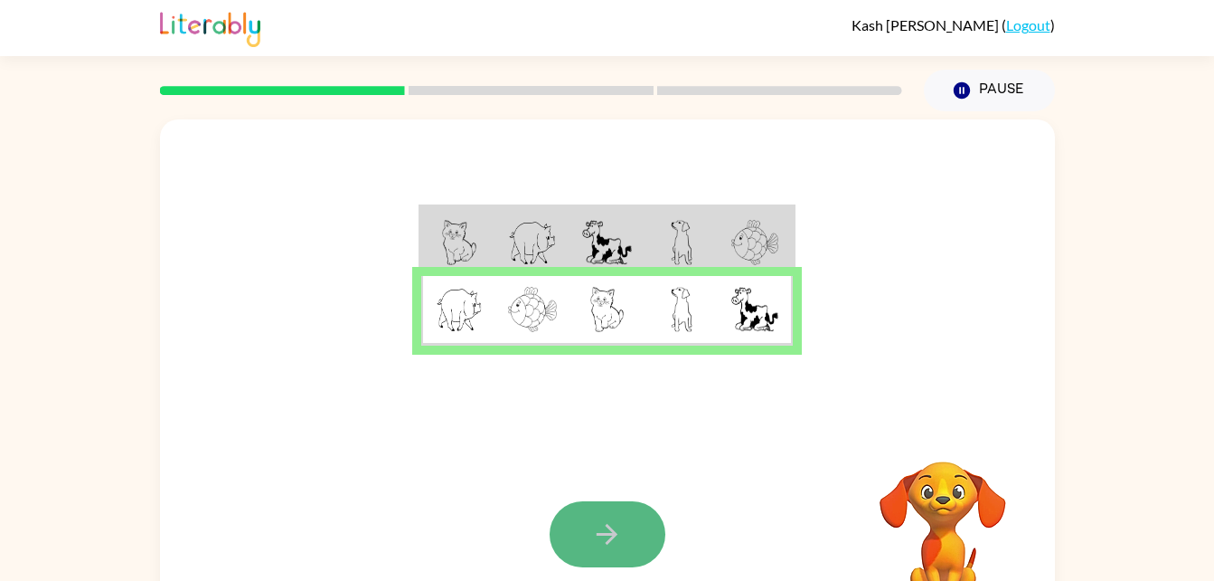
click at [620, 542] on icon "button" at bounding box center [607, 534] width 32 height 32
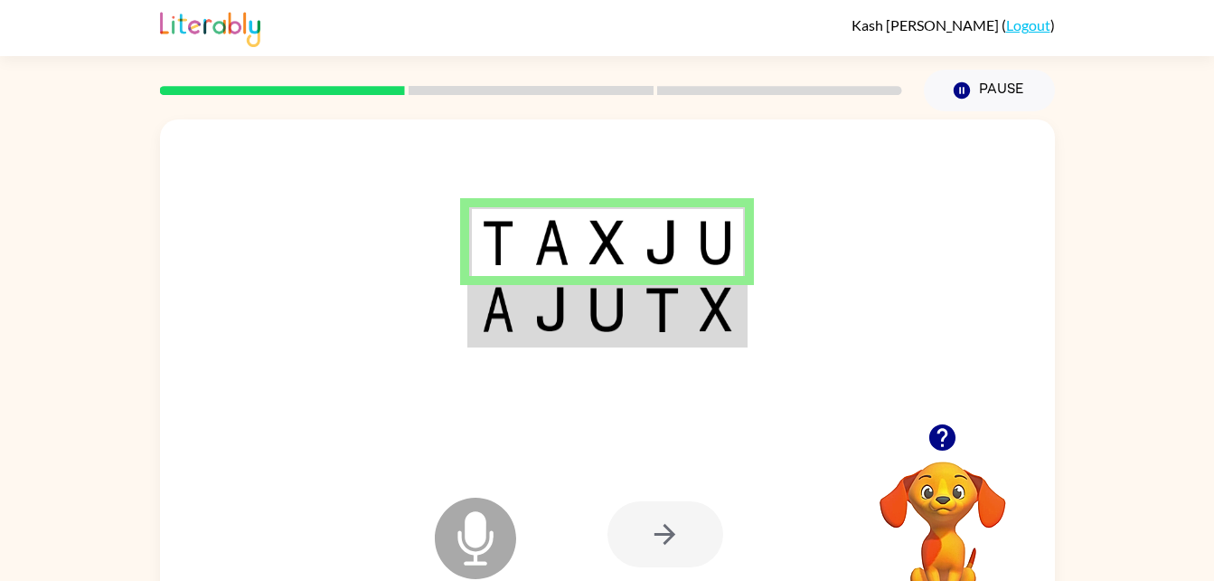
click at [532, 322] on td at bounding box center [551, 311] width 55 height 70
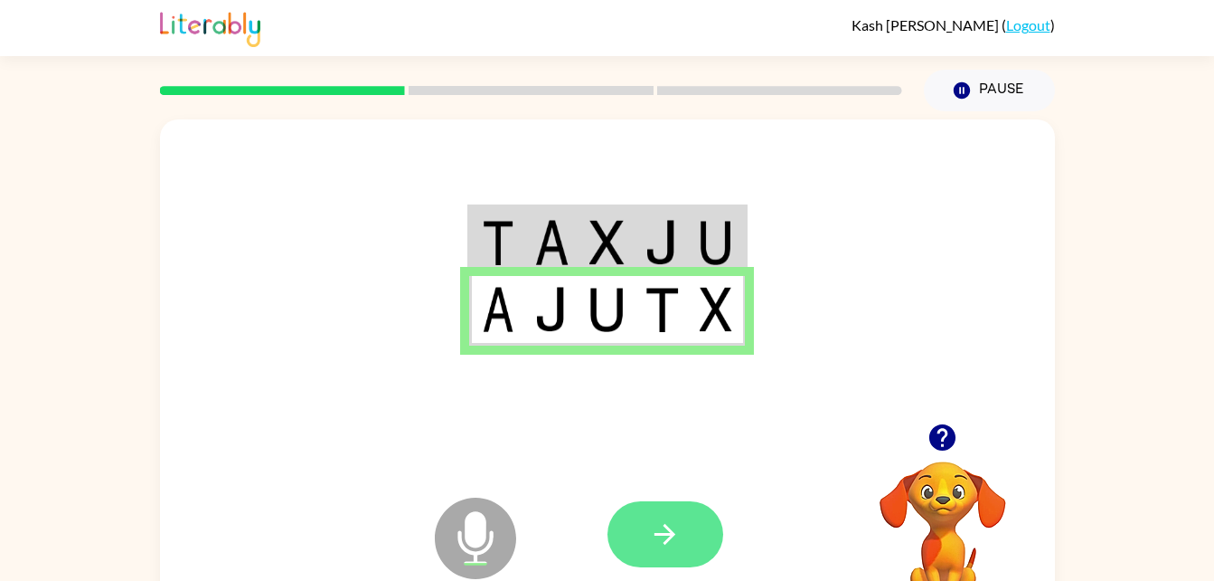
click at [668, 523] on icon "button" at bounding box center [665, 534] width 32 height 32
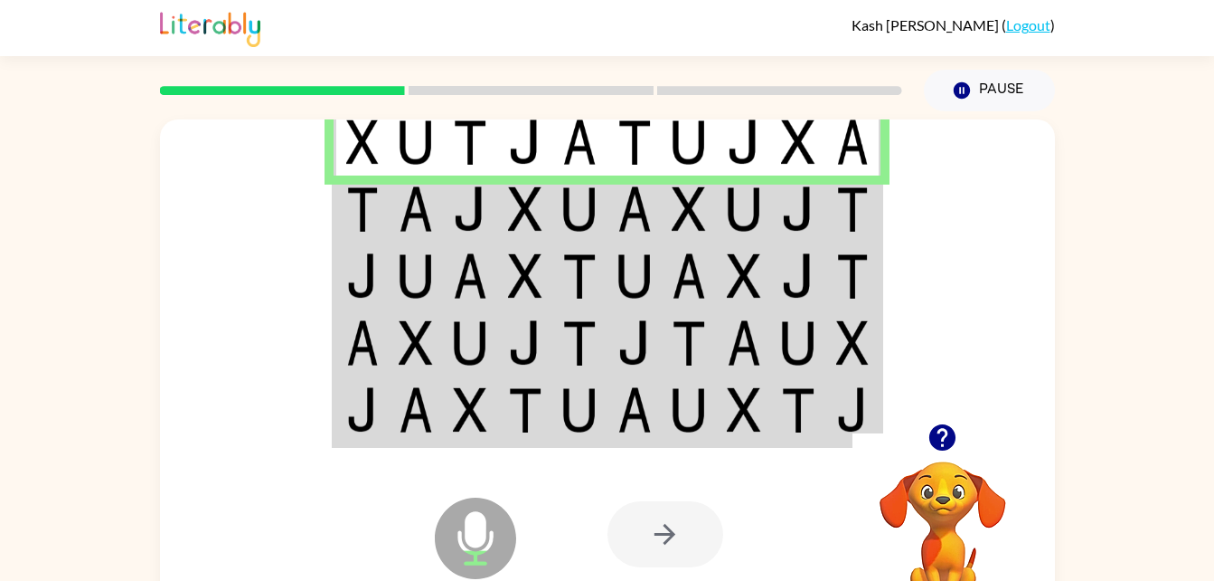
click at [397, 220] on td at bounding box center [416, 208] width 55 height 67
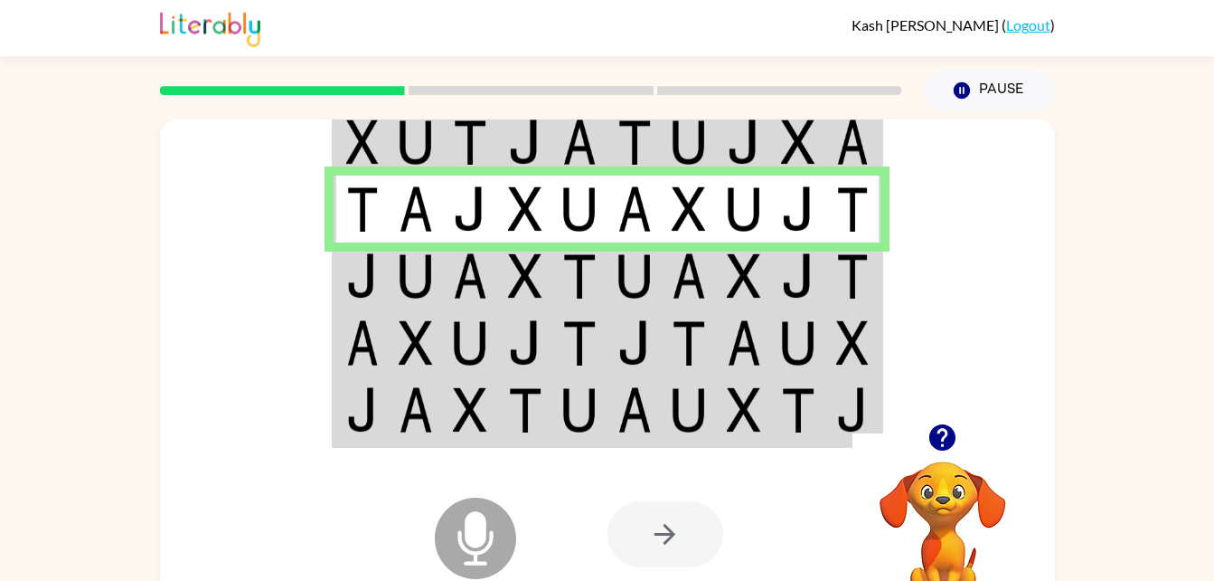
click at [367, 285] on img at bounding box center [362, 275] width 33 height 45
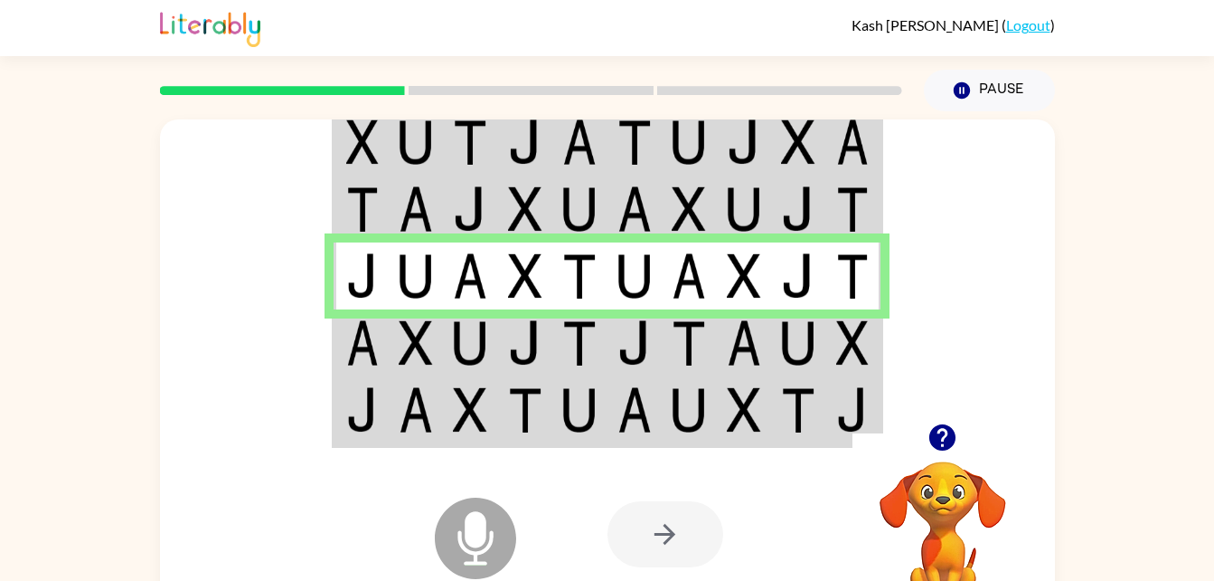
click at [374, 342] on img at bounding box center [362, 342] width 33 height 45
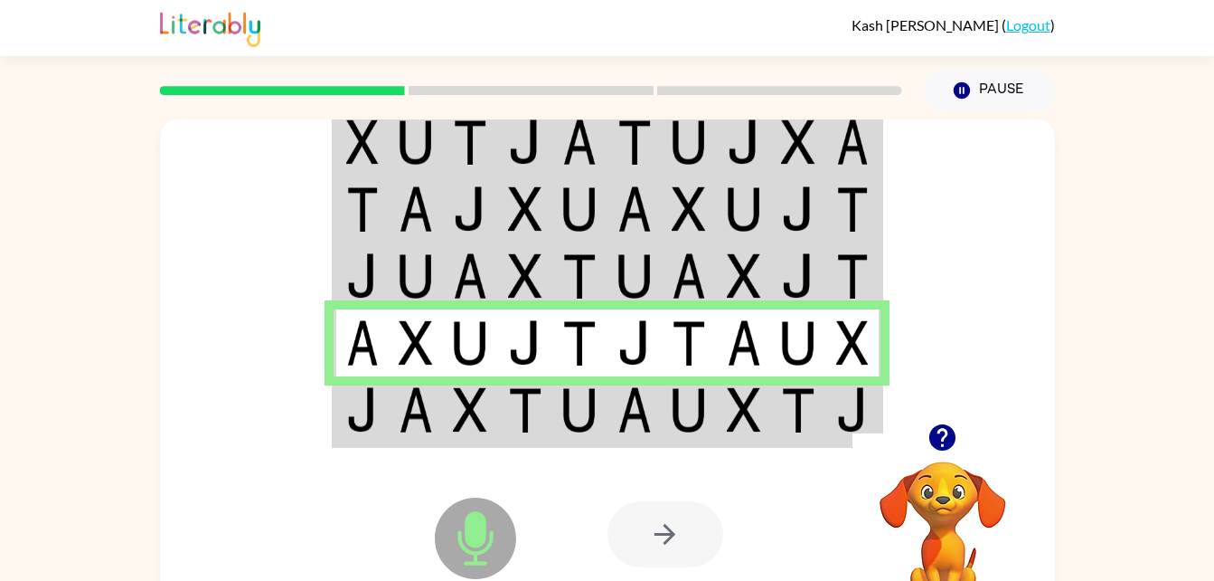
click at [341, 411] on td at bounding box center [361, 411] width 55 height 70
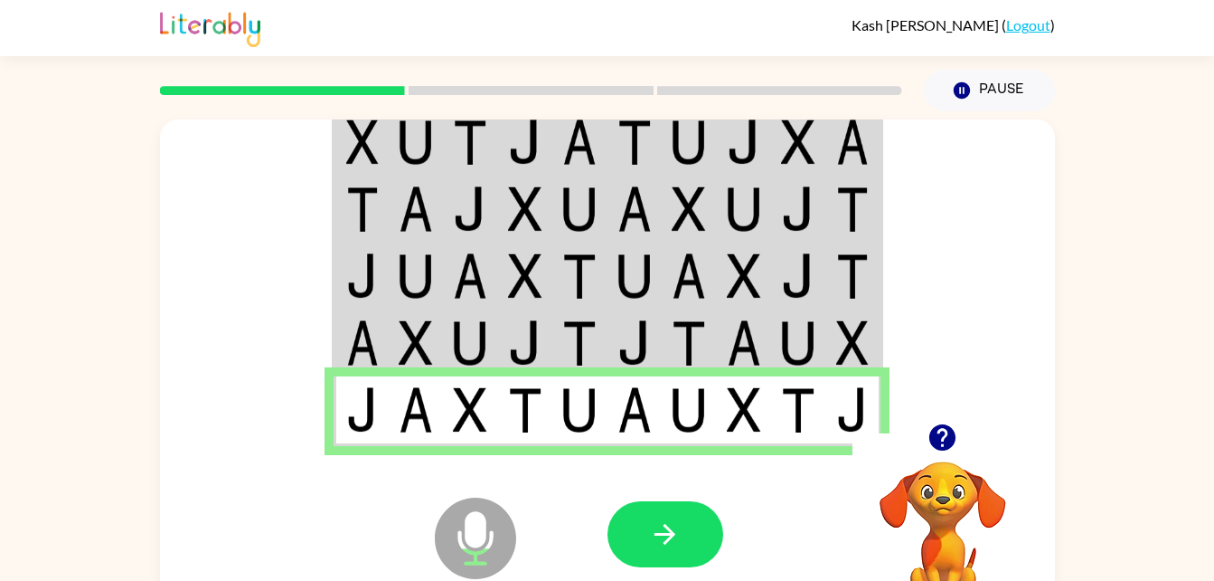
click at [599, 525] on icon "Microphone The Microphone is here when it is your turn to talk" at bounding box center [565, 561] width 271 height 136
click at [646, 548] on button "button" at bounding box center [666, 534] width 116 height 66
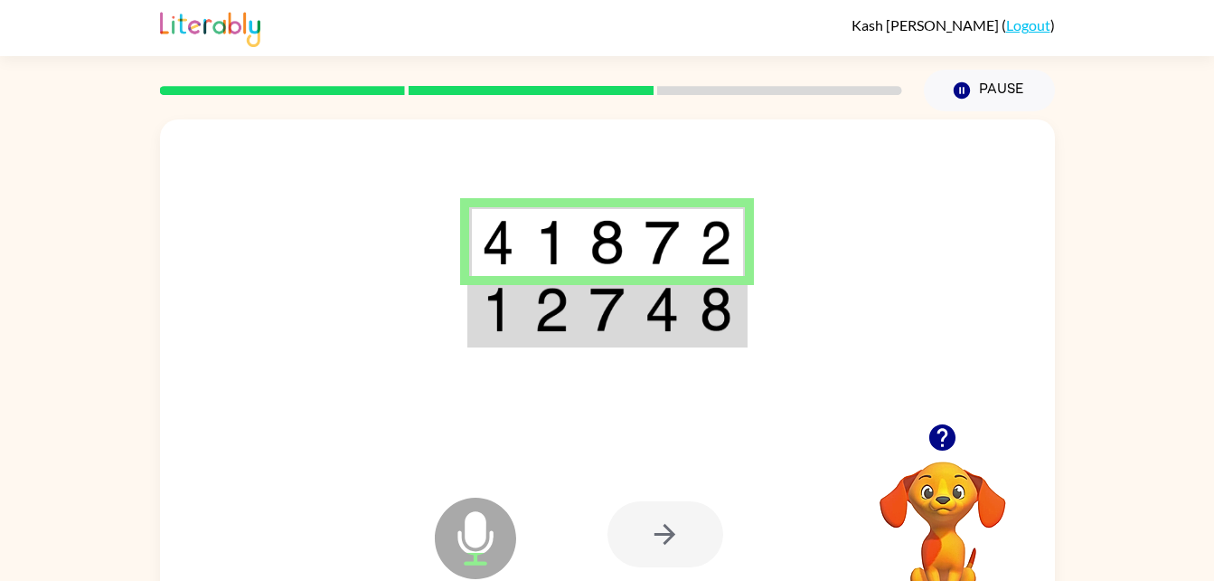
click at [593, 304] on img at bounding box center [607, 309] width 34 height 45
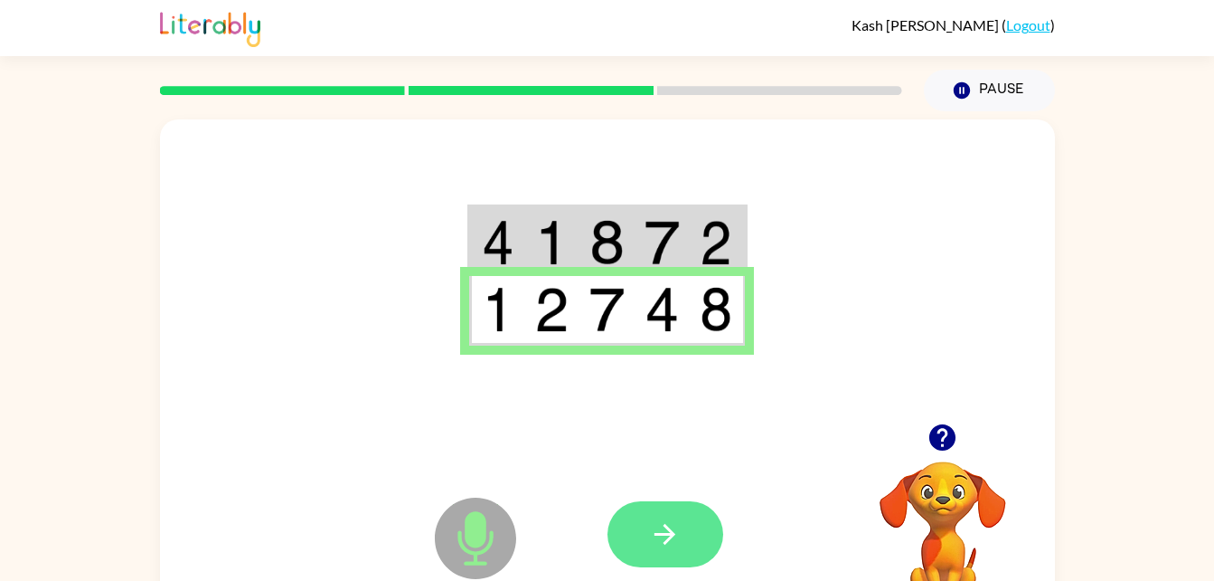
click at [692, 552] on button "button" at bounding box center [666, 534] width 116 height 66
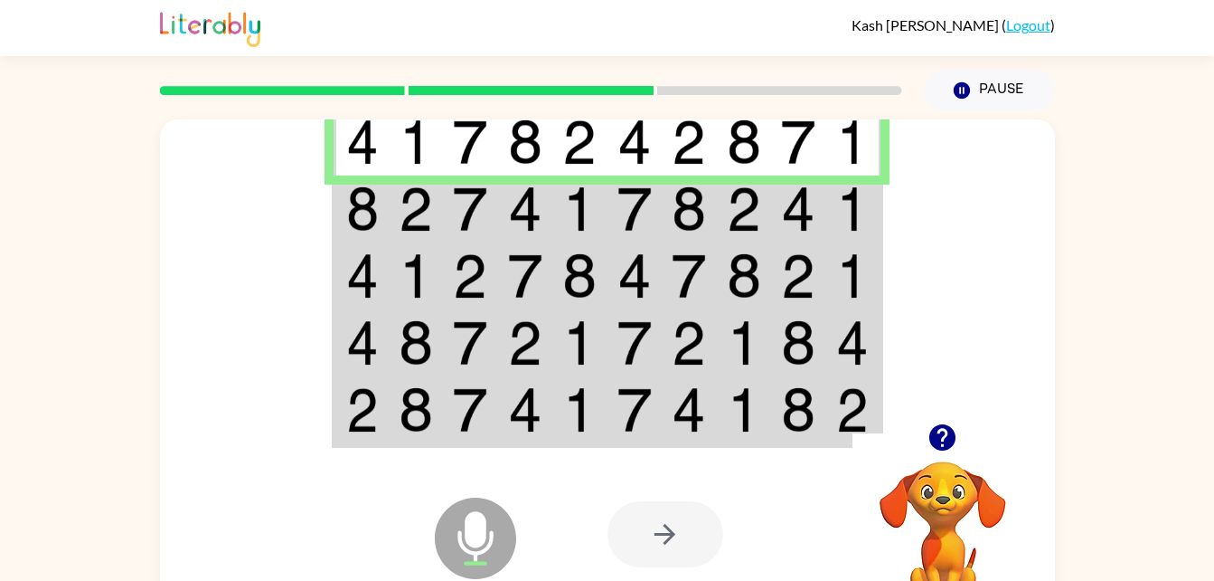
click at [530, 197] on img at bounding box center [525, 208] width 34 height 45
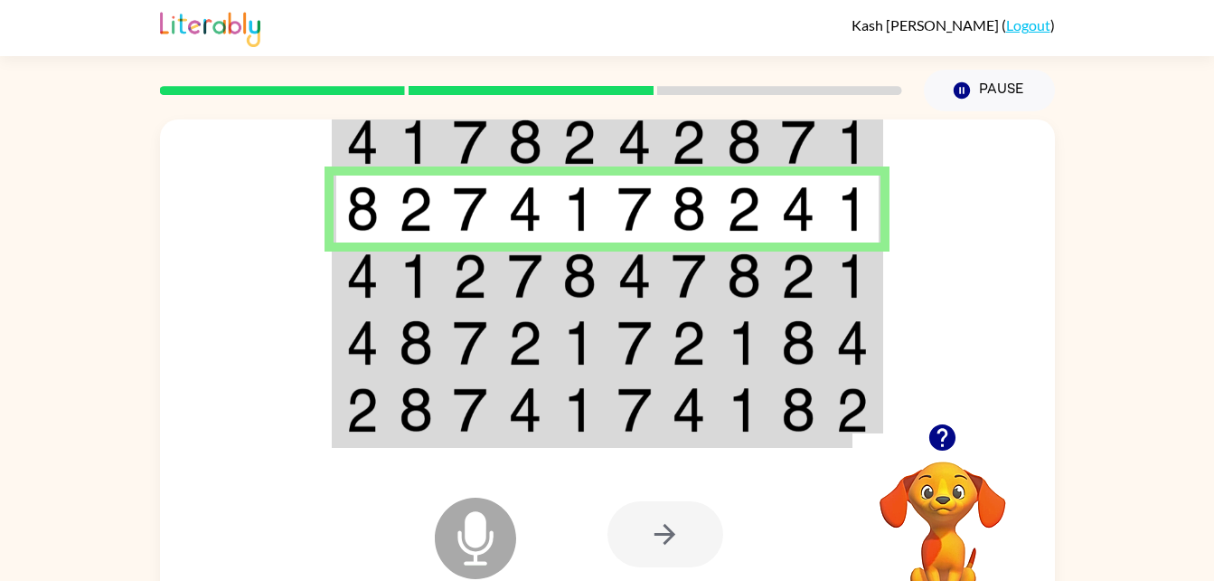
drag, startPoint x: 362, startPoint y: 256, endPoint x: 722, endPoint y: 336, distance: 368.8
click at [722, 336] on td at bounding box center [744, 342] width 55 height 67
click at [552, 284] on td at bounding box center [525, 275] width 55 height 67
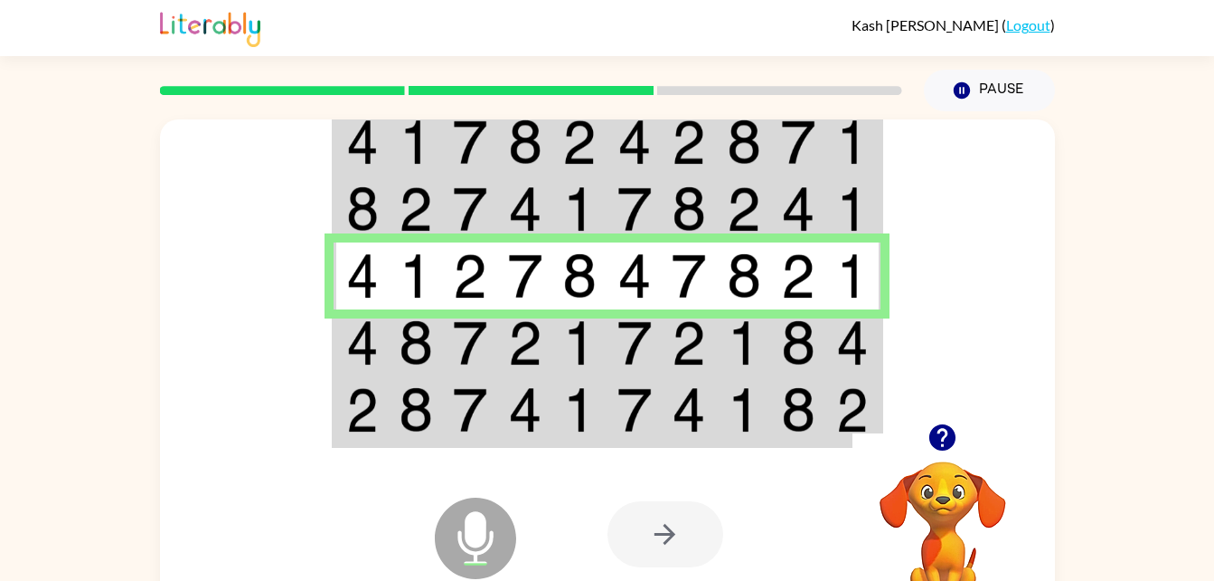
click at [467, 339] on img at bounding box center [470, 342] width 34 height 45
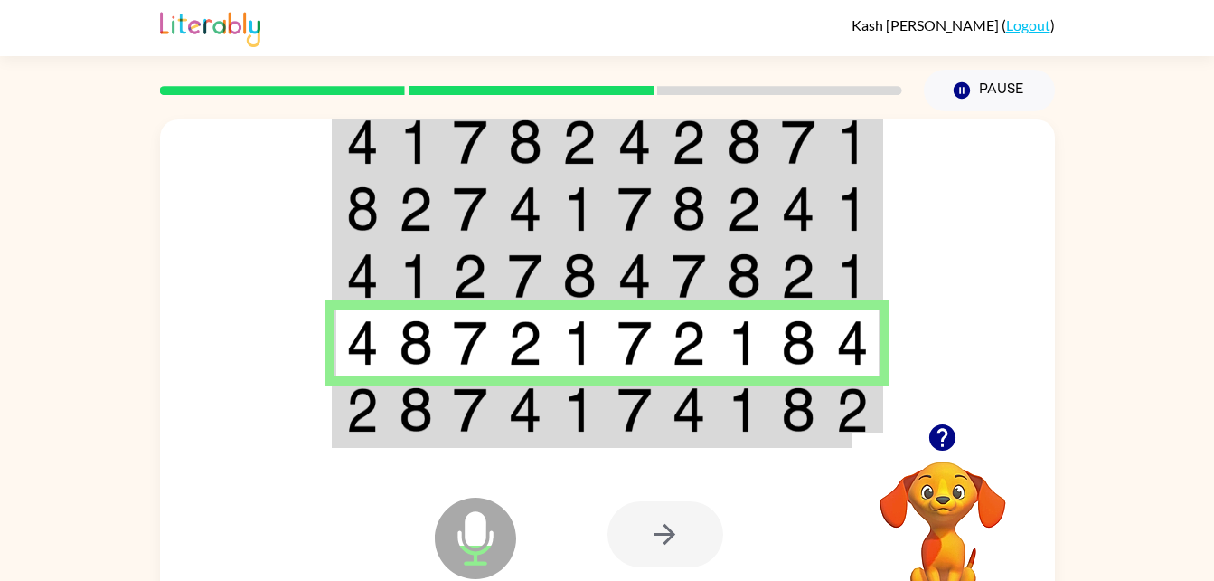
click at [476, 416] on img at bounding box center [470, 409] width 34 height 45
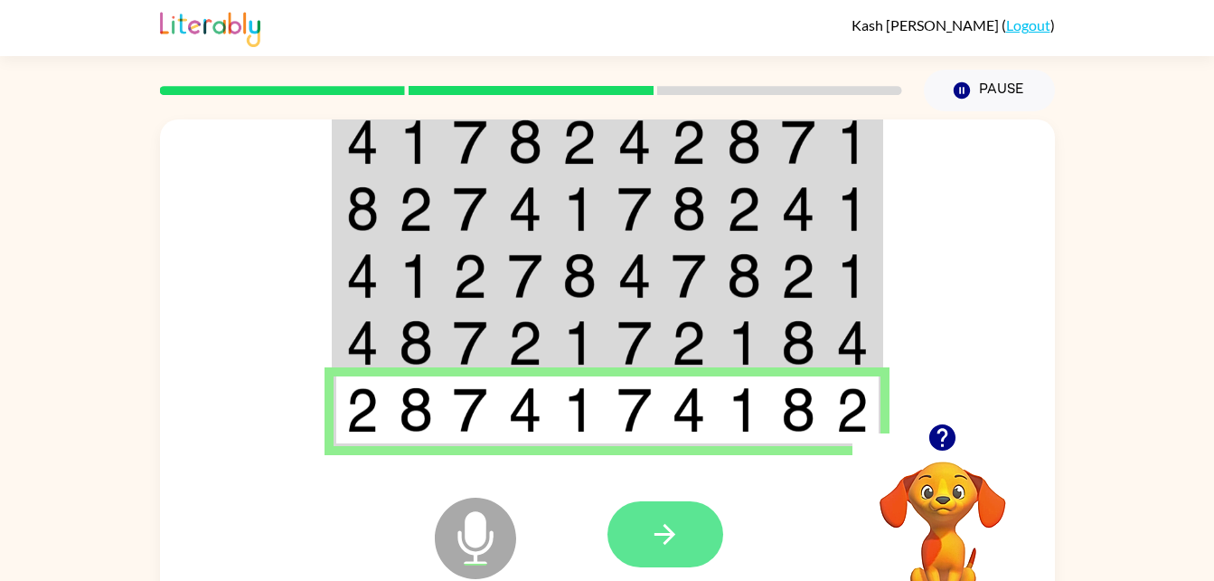
click at [698, 543] on button "button" at bounding box center [666, 534] width 116 height 66
